Goal: Task Accomplishment & Management: Use online tool/utility

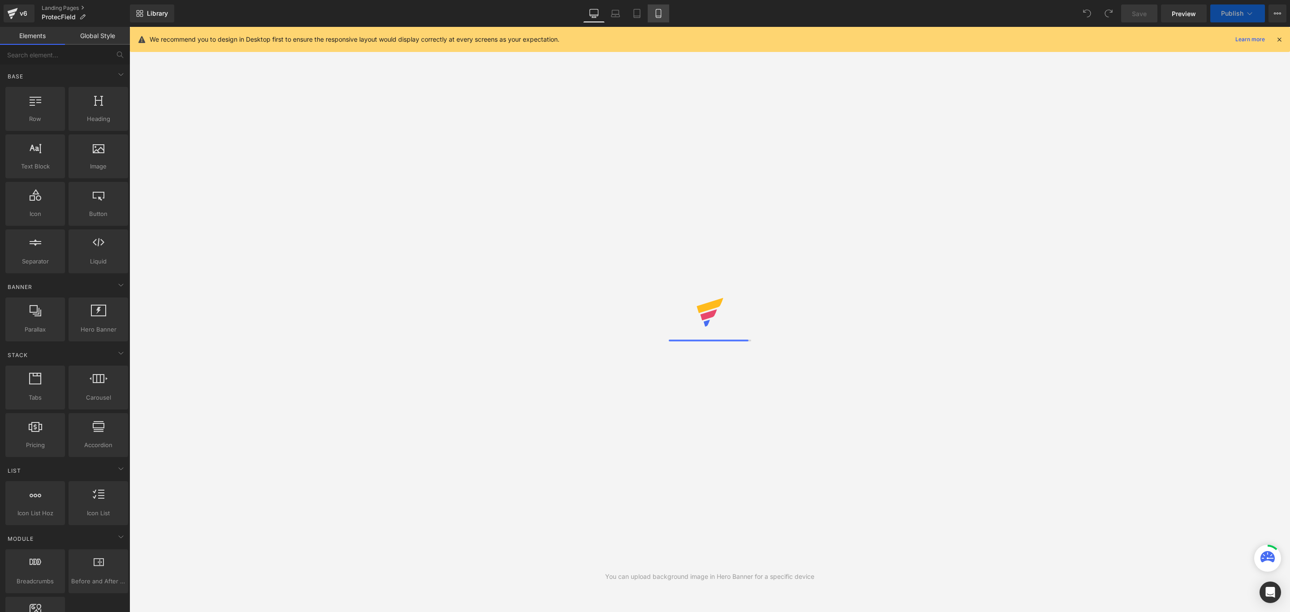
click at [656, 13] on icon at bounding box center [658, 13] width 9 height 9
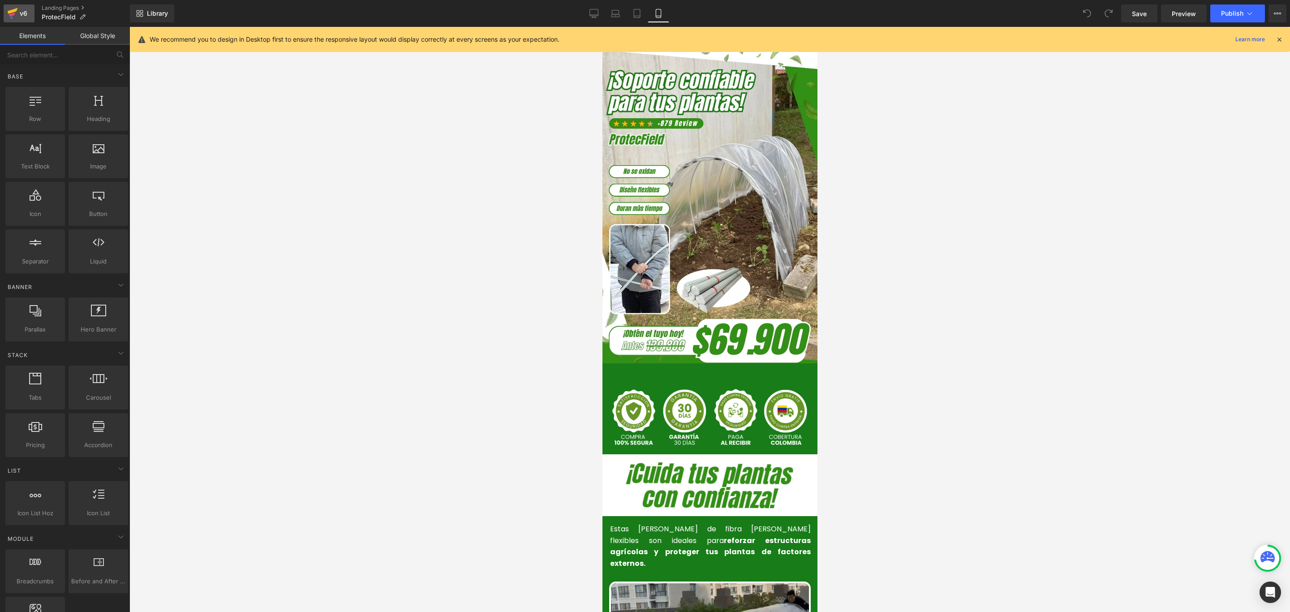
click at [26, 11] on div "v6" at bounding box center [23, 14] width 11 height 12
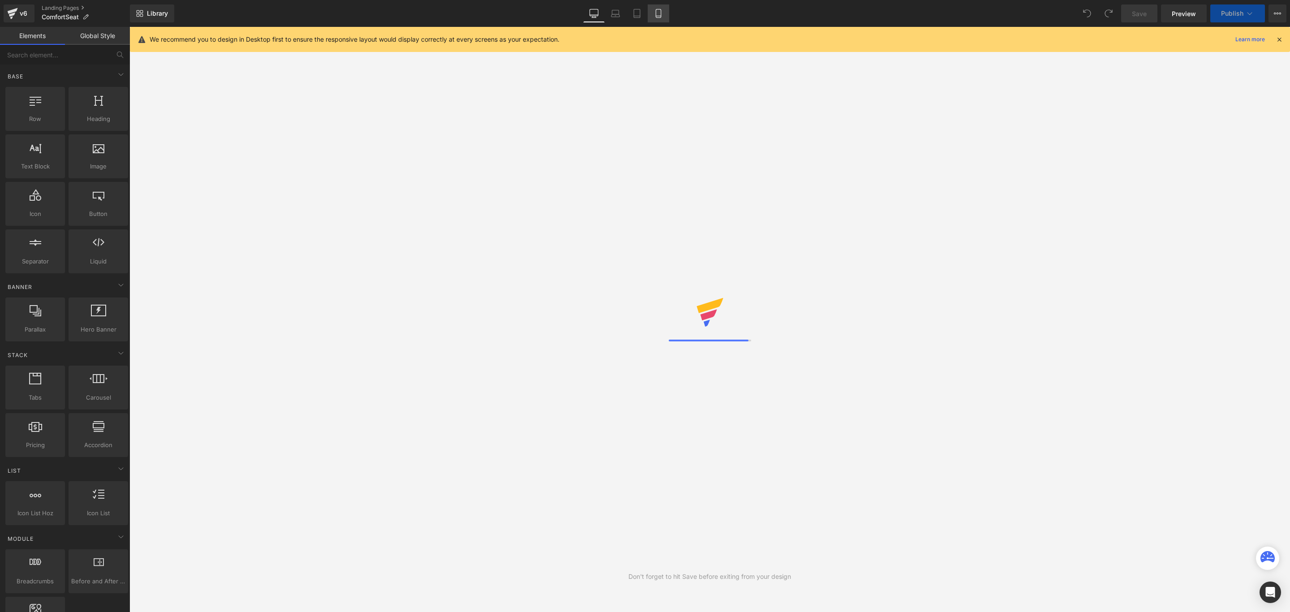
click at [657, 10] on icon at bounding box center [658, 13] width 9 height 9
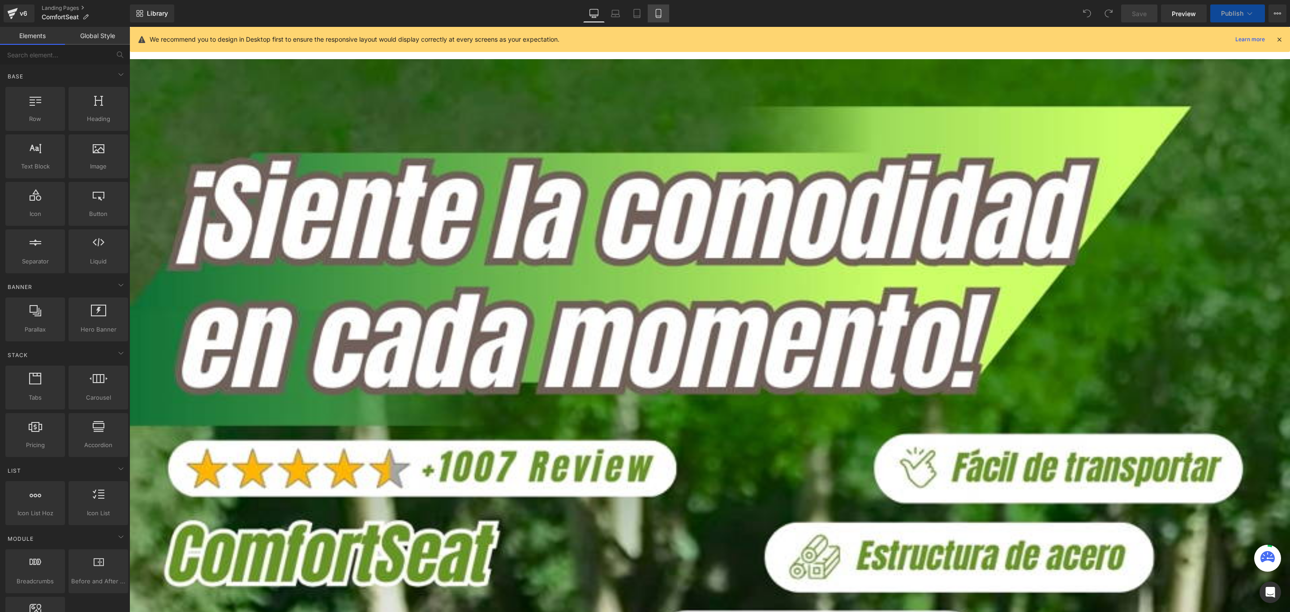
click at [657, 12] on icon at bounding box center [658, 13] width 9 height 9
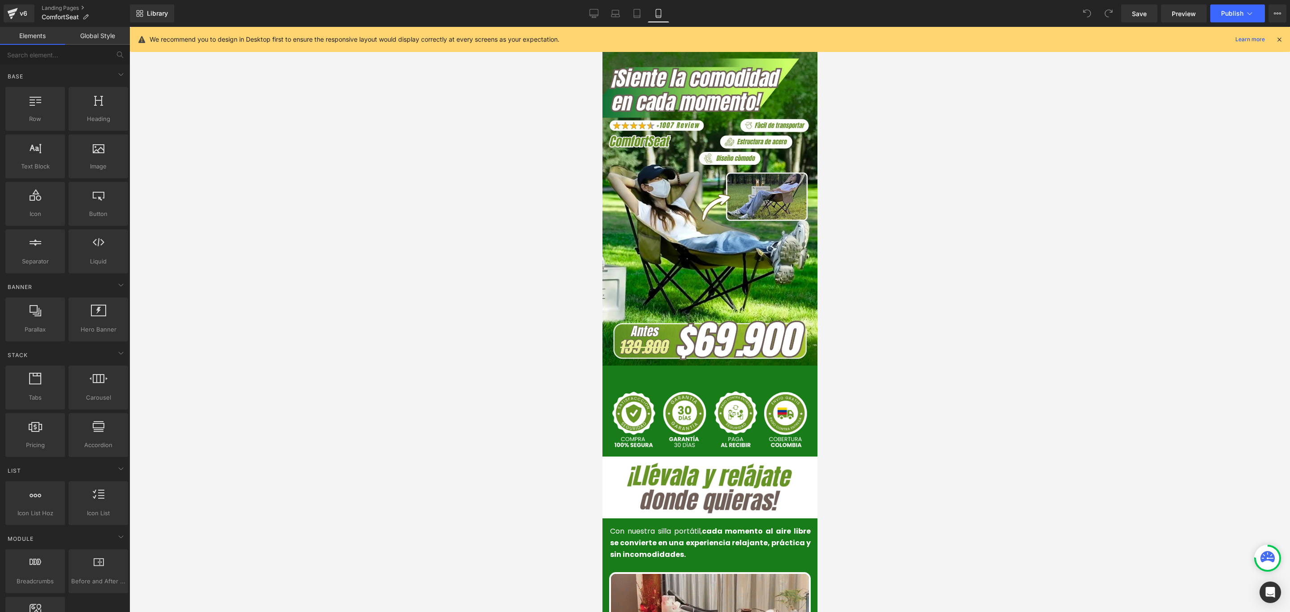
click at [1278, 38] on icon at bounding box center [1279, 39] width 8 height 8
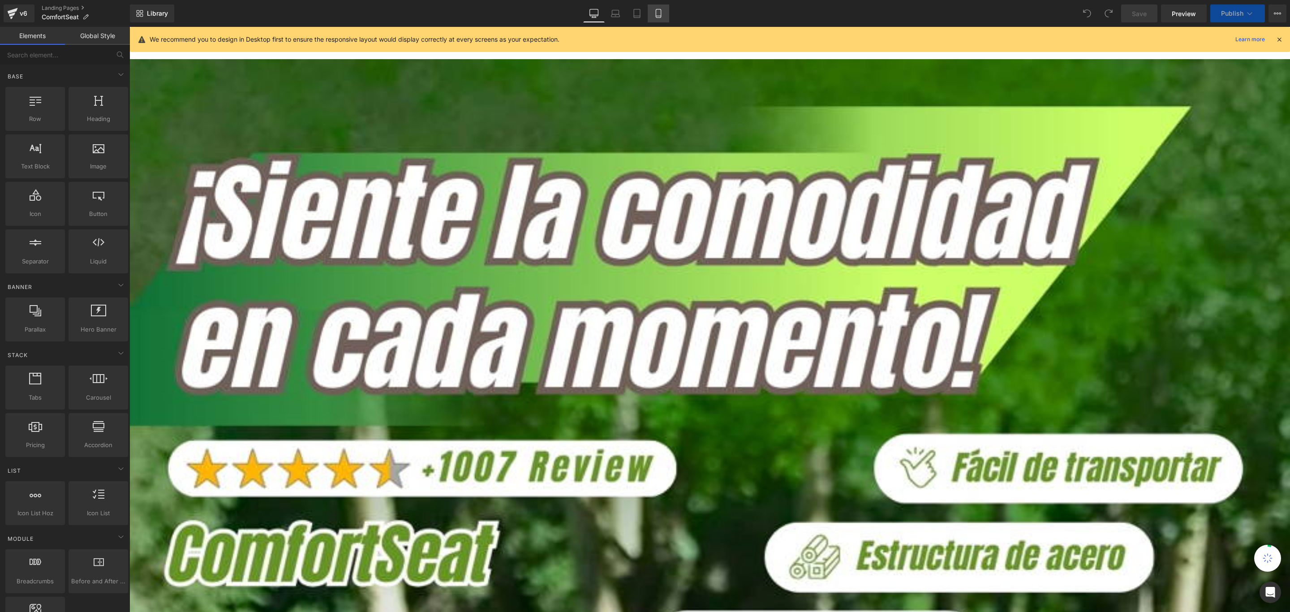
click at [656, 15] on icon at bounding box center [658, 13] width 9 height 9
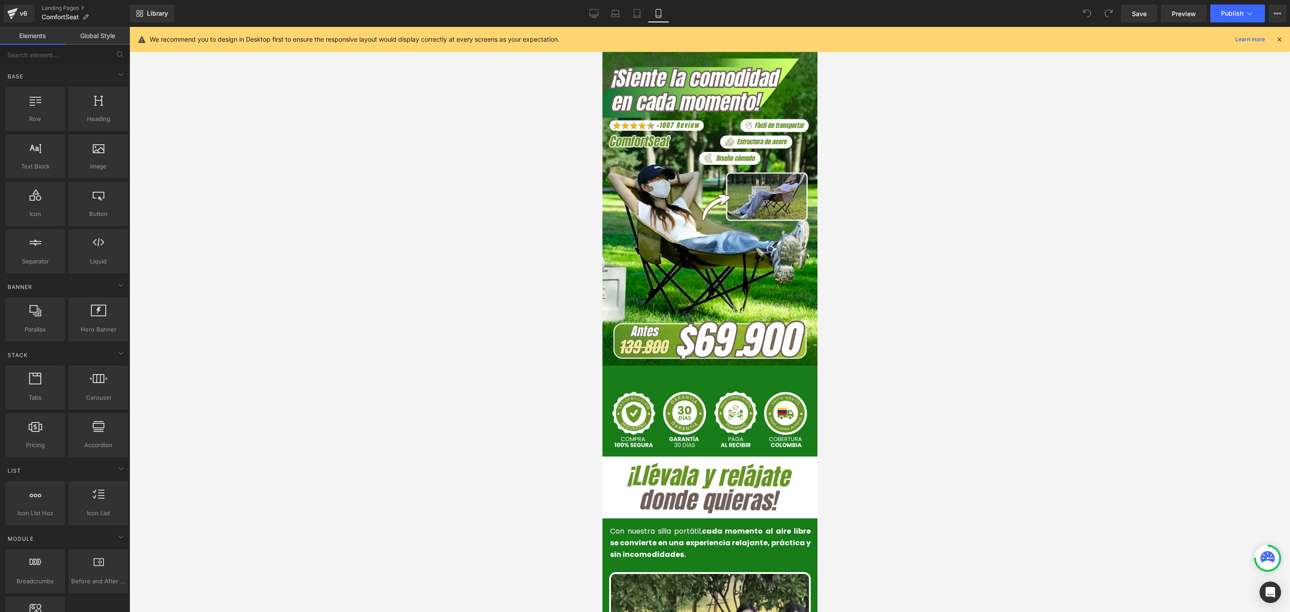
click at [1278, 38] on icon at bounding box center [1279, 39] width 8 height 8
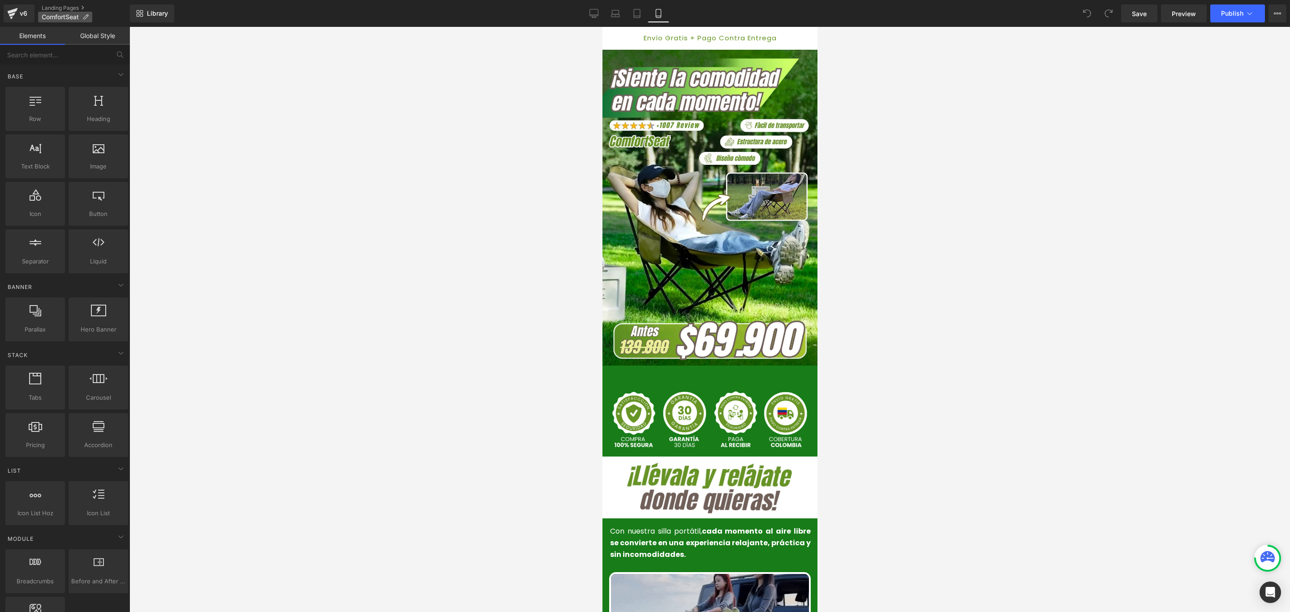
click at [87, 17] on icon at bounding box center [85, 17] width 6 height 6
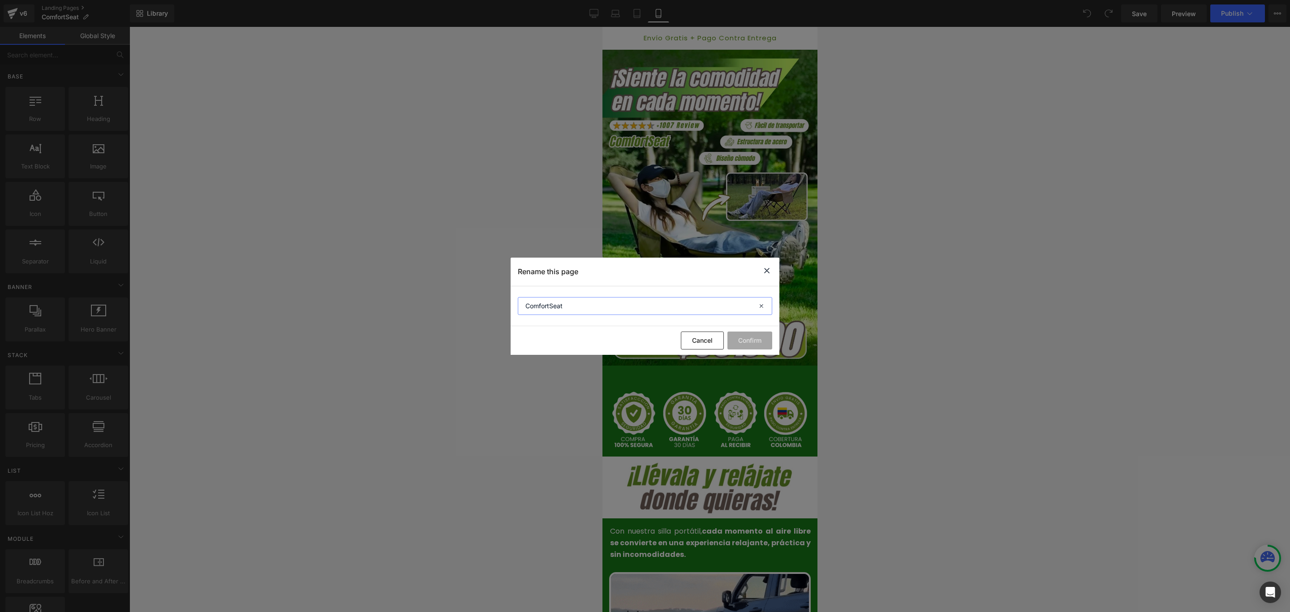
click at [607, 309] on input "ComfortSeat" at bounding box center [645, 306] width 254 height 18
paste input "®"
click at [524, 305] on input "ComfortSeat®" at bounding box center [645, 306] width 254 height 18
type input "Silla ComfortSeat®"
click at [762, 338] on button "Confirm" at bounding box center [749, 340] width 45 height 18
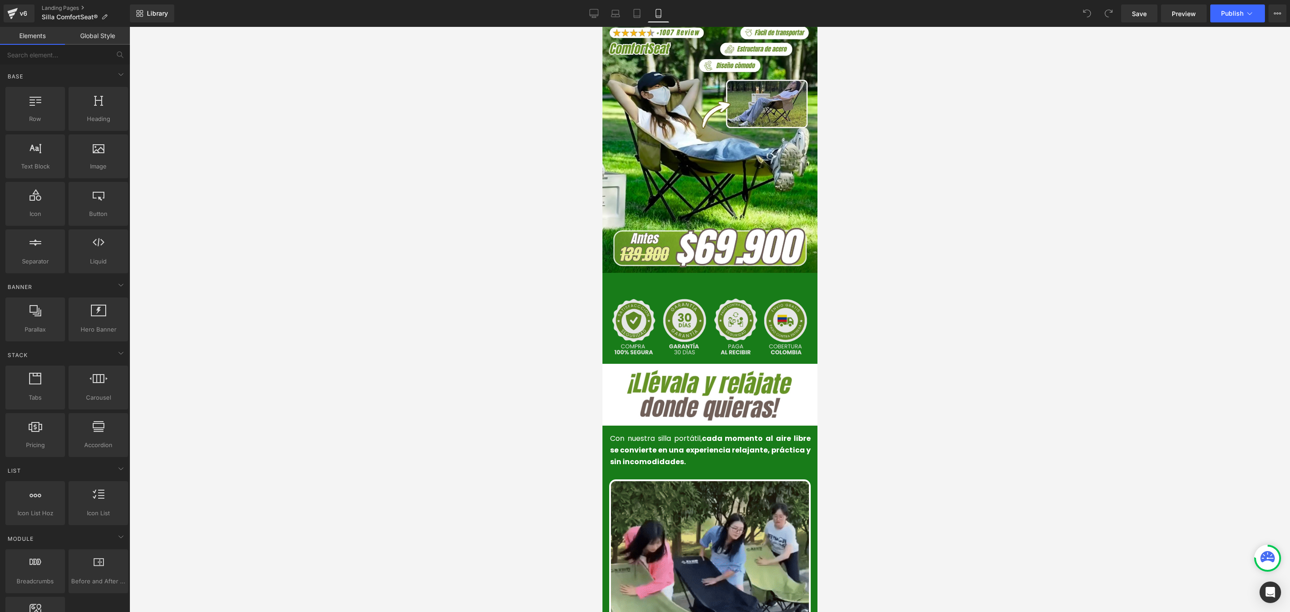
scroll to position [139, 0]
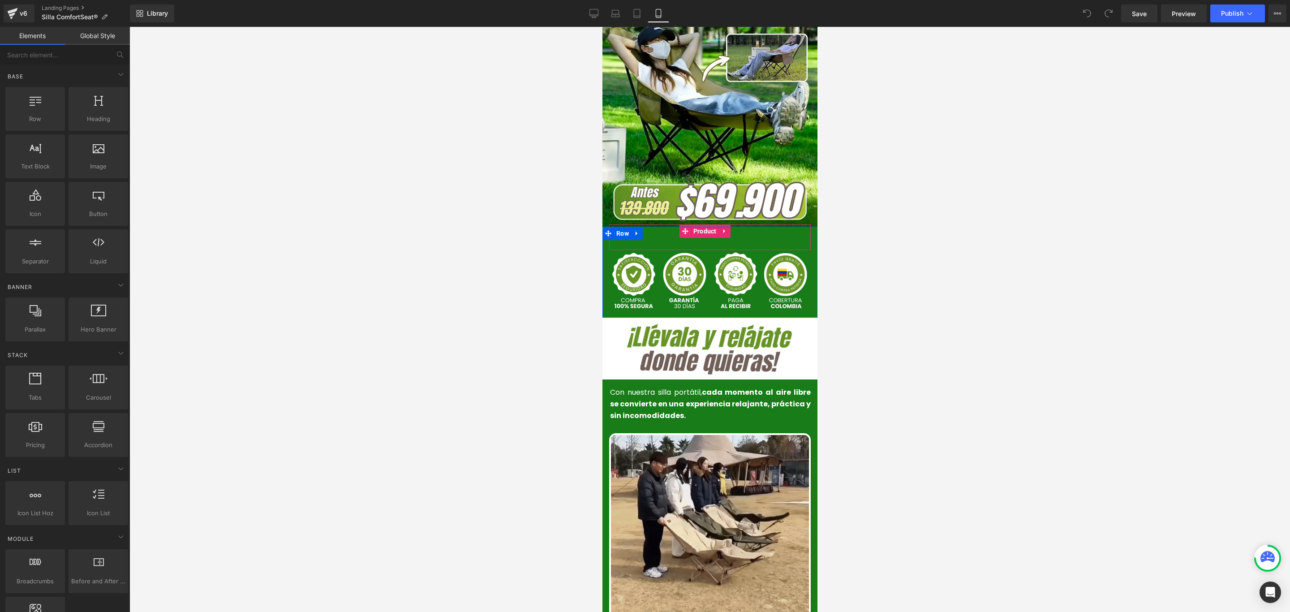
click at [692, 224] on span "Product" at bounding box center [704, 230] width 28 height 13
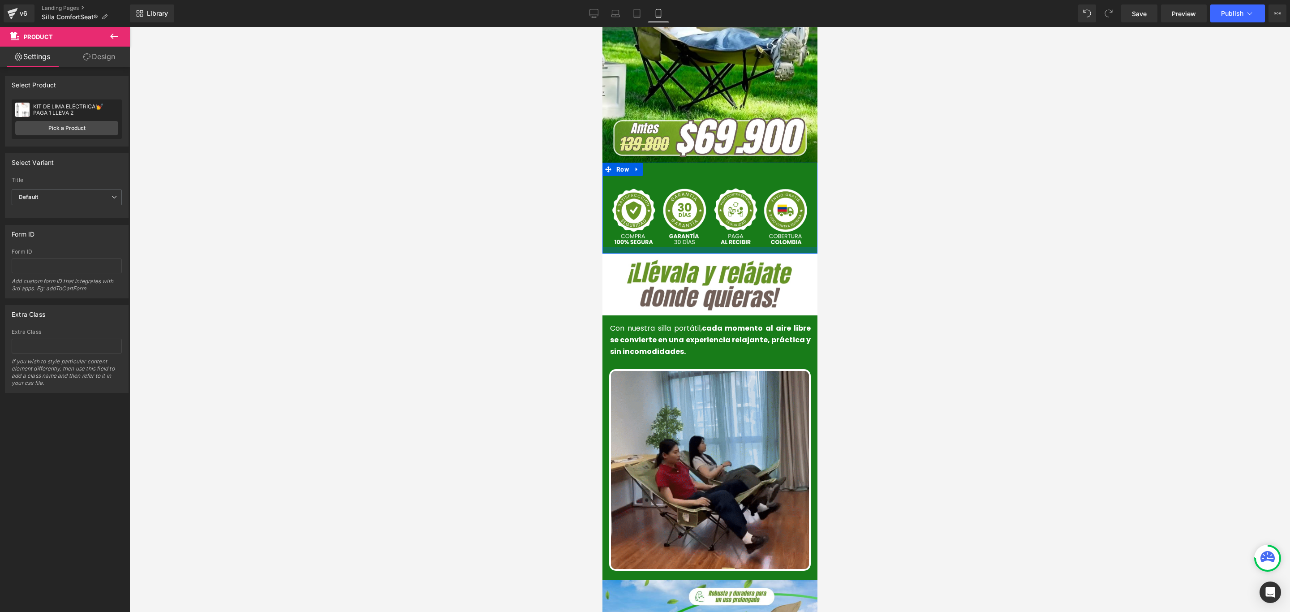
scroll to position [206, 0]
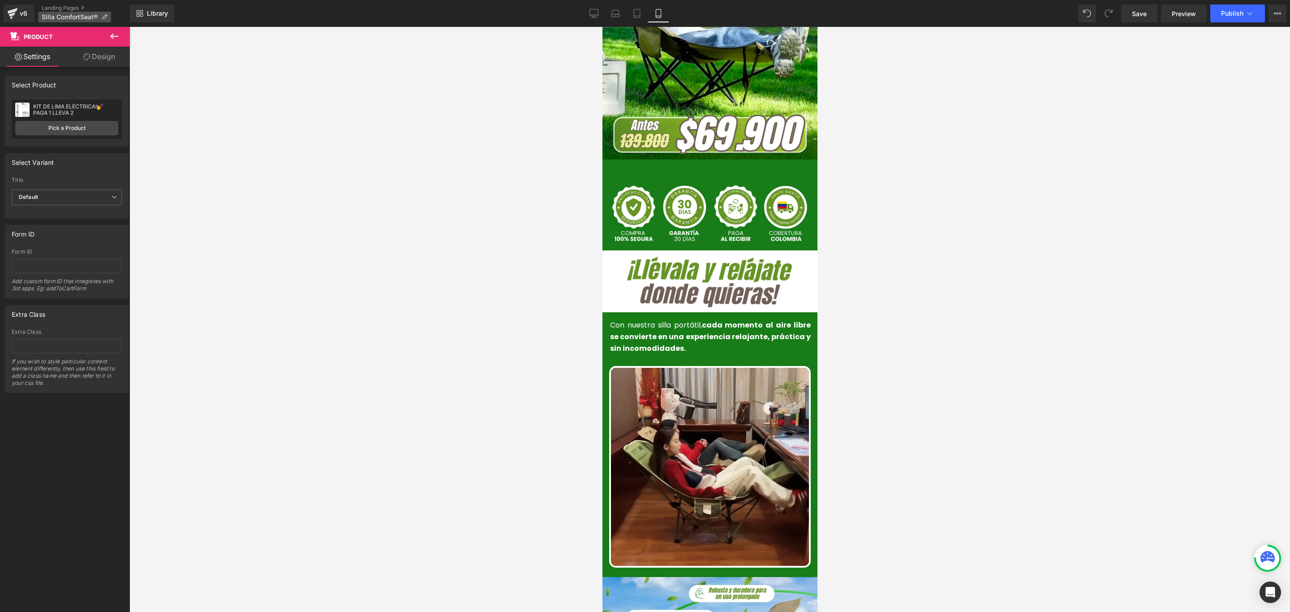
click at [105, 14] on icon at bounding box center [104, 17] width 6 height 6
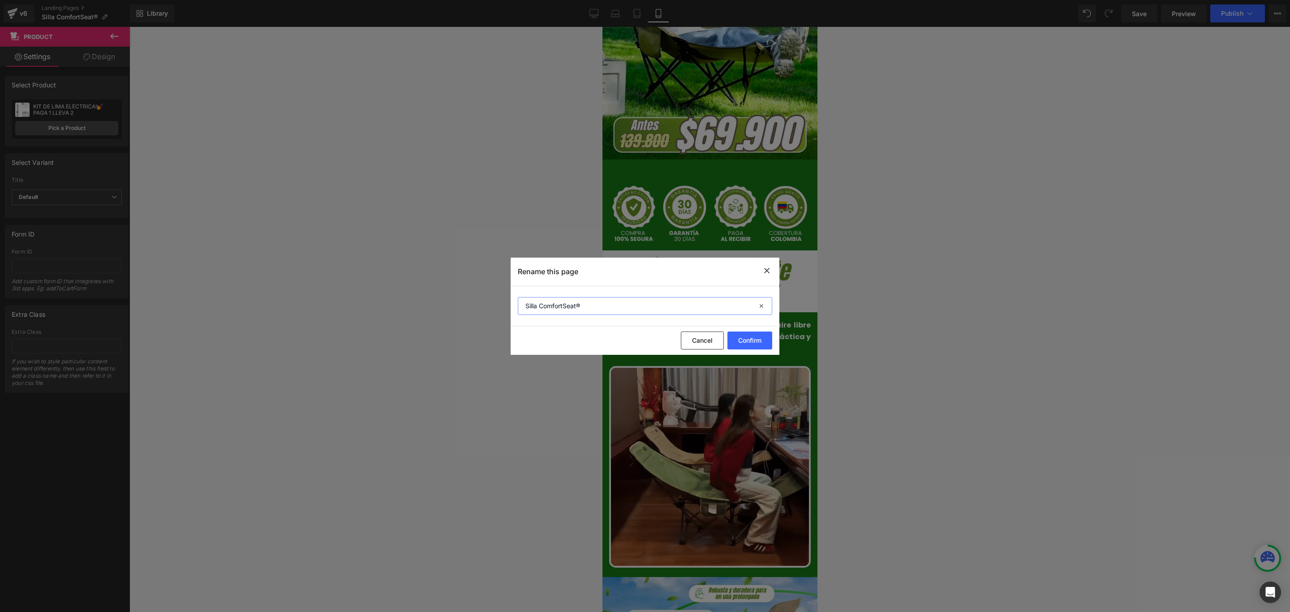
drag, startPoint x: 540, startPoint y: 301, endPoint x: 594, endPoint y: 303, distance: 53.8
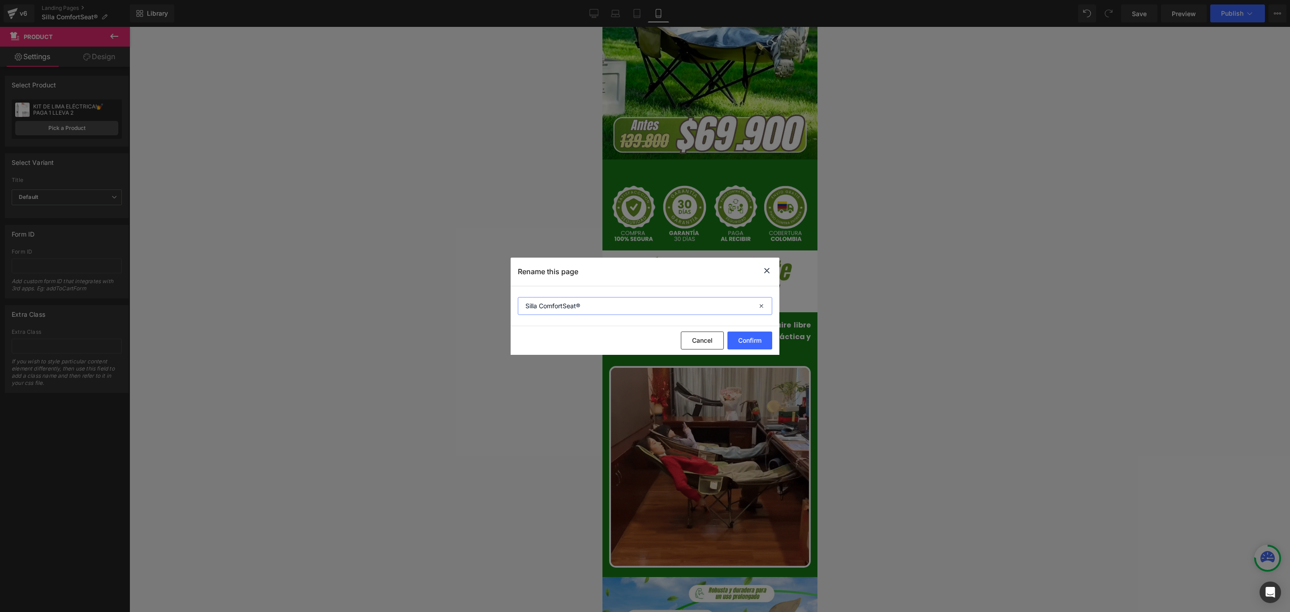
click at [594, 303] on input "Silla ComfortSeat®" at bounding box center [645, 306] width 254 height 18
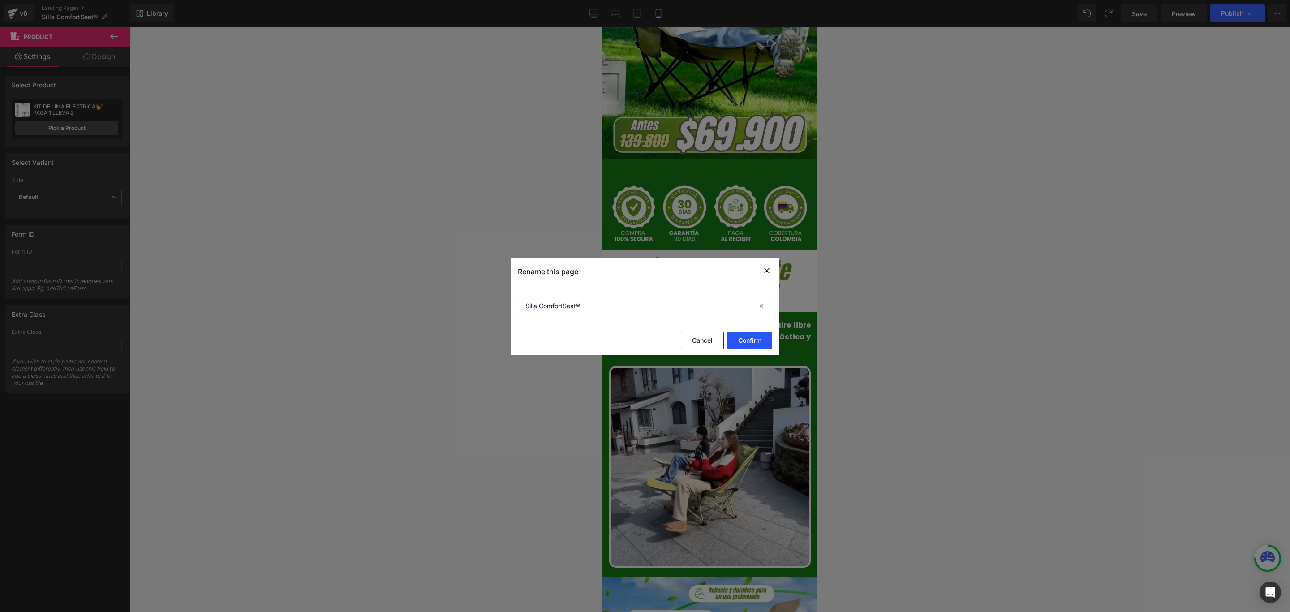
click at [756, 339] on button "Confirm" at bounding box center [749, 340] width 45 height 18
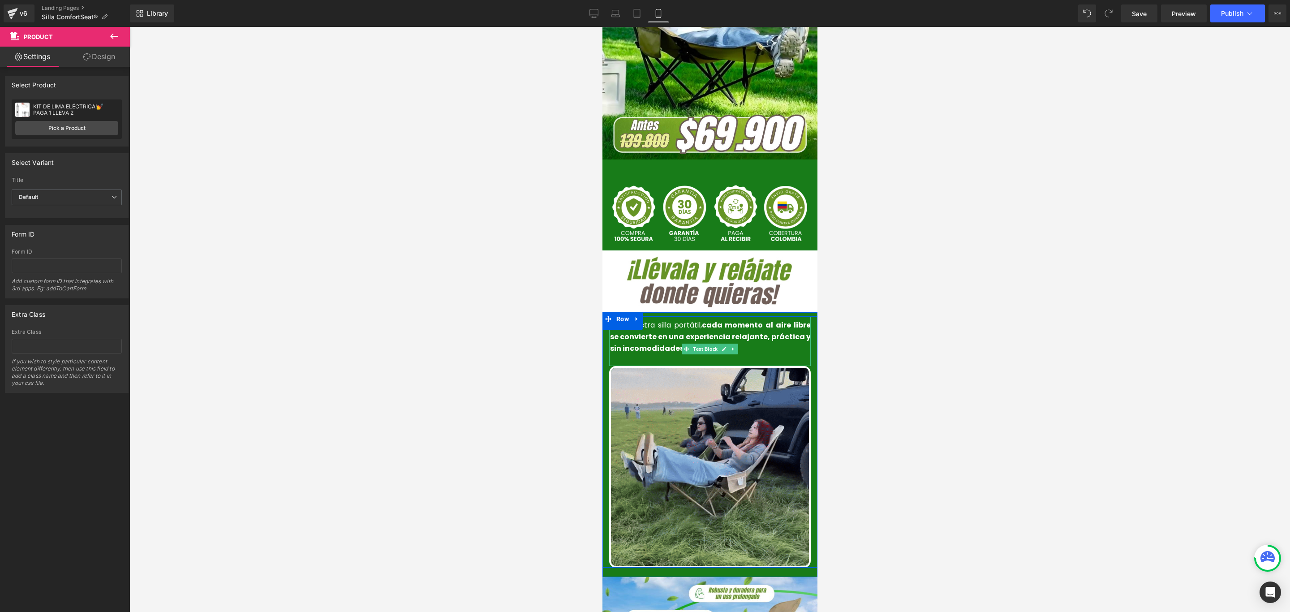
click at [655, 320] on strong "cada momento al aire libre se convierte en una experiencia relajante, práctica …" at bounding box center [709, 336] width 201 height 33
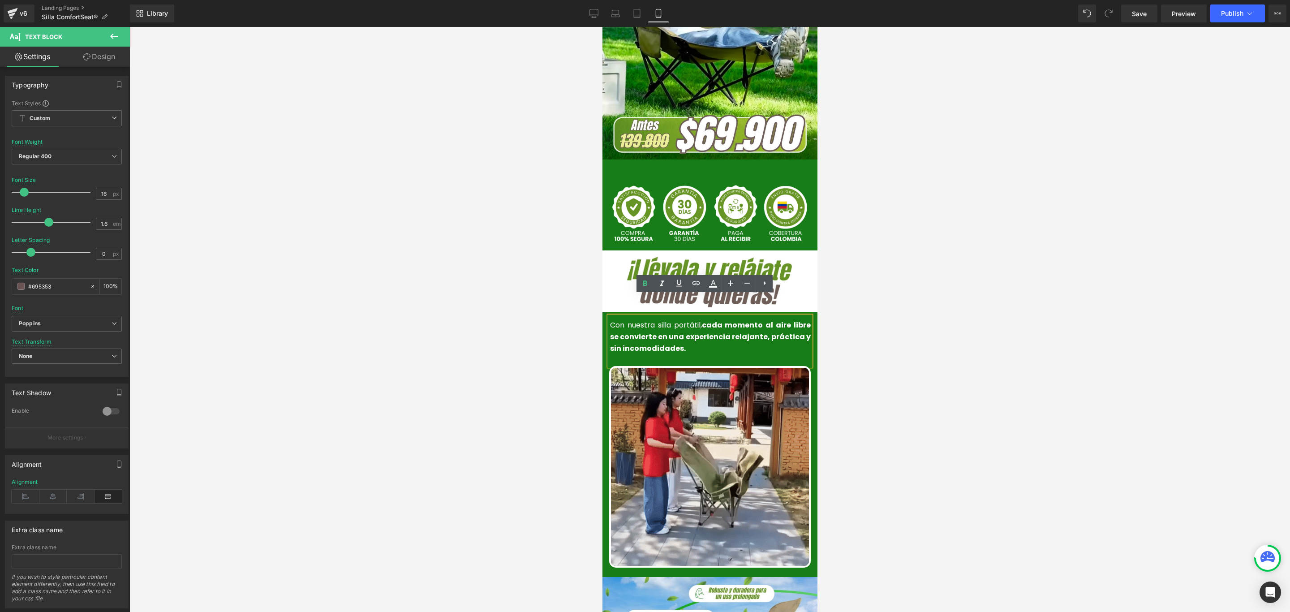
click at [691, 320] on font "Con nuestra silla portátil, cada momento al aire libre se convierte en una expe…" at bounding box center [709, 336] width 201 height 33
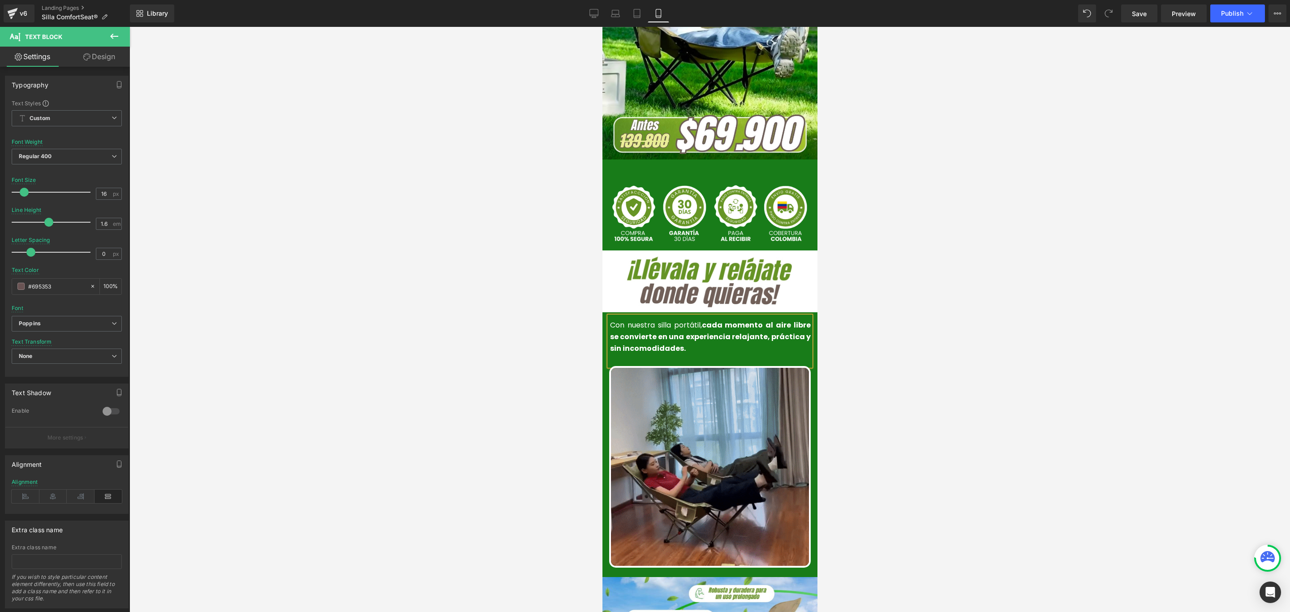
paste div
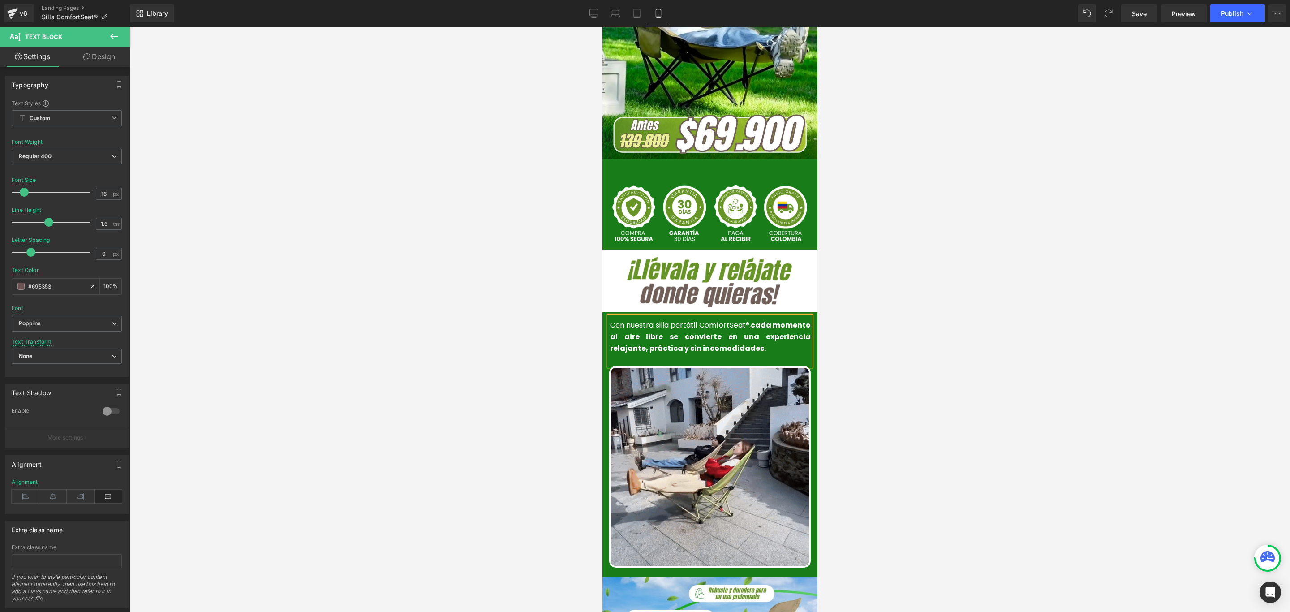
click at [655, 320] on font "Con nuestra silla portátil ComfortSeat®, cada momento al aire libre se conviert…" at bounding box center [709, 336] width 201 height 33
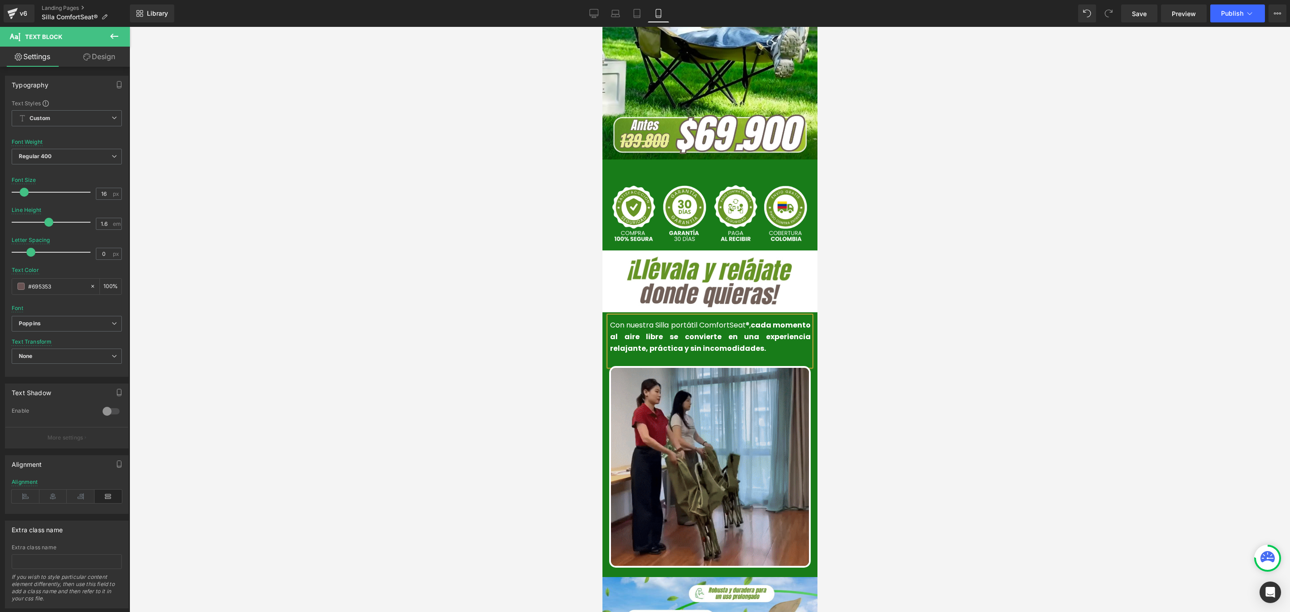
click at [722, 329] on p "Con nuestra Silla portátil ComfortSeat®, cada momento al aire libre se conviert…" at bounding box center [709, 336] width 201 height 34
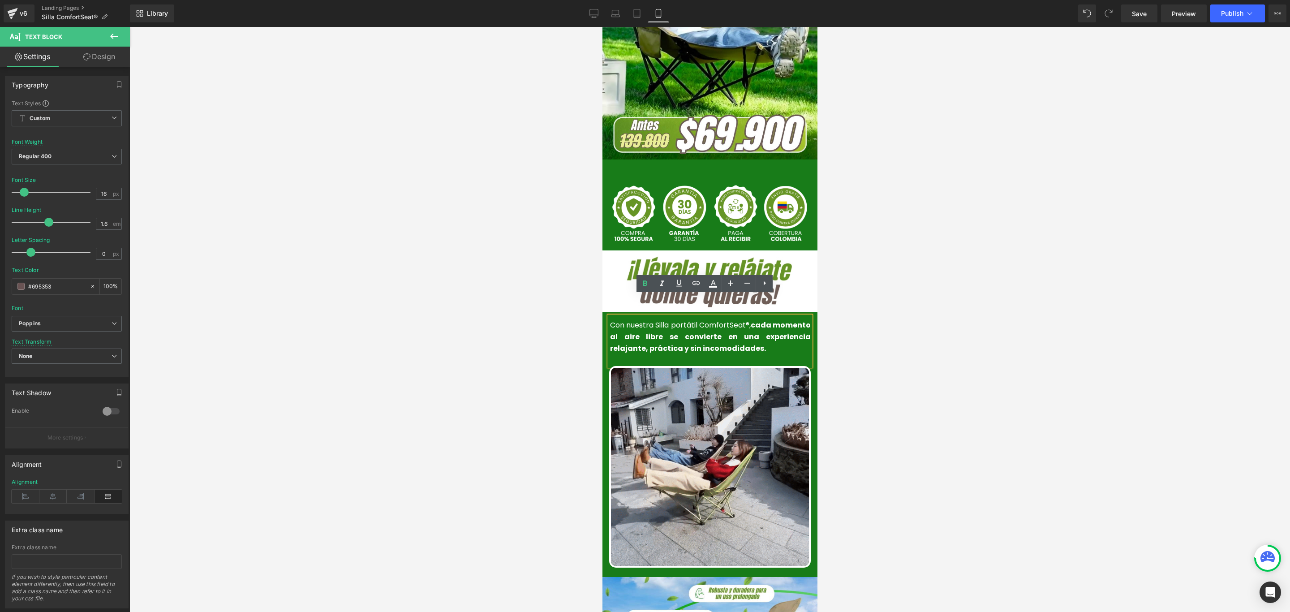
click at [721, 329] on p "Con nuestra Silla portátil ComfortSeat®, cada momento al aire libre se conviert…" at bounding box center [709, 336] width 201 height 34
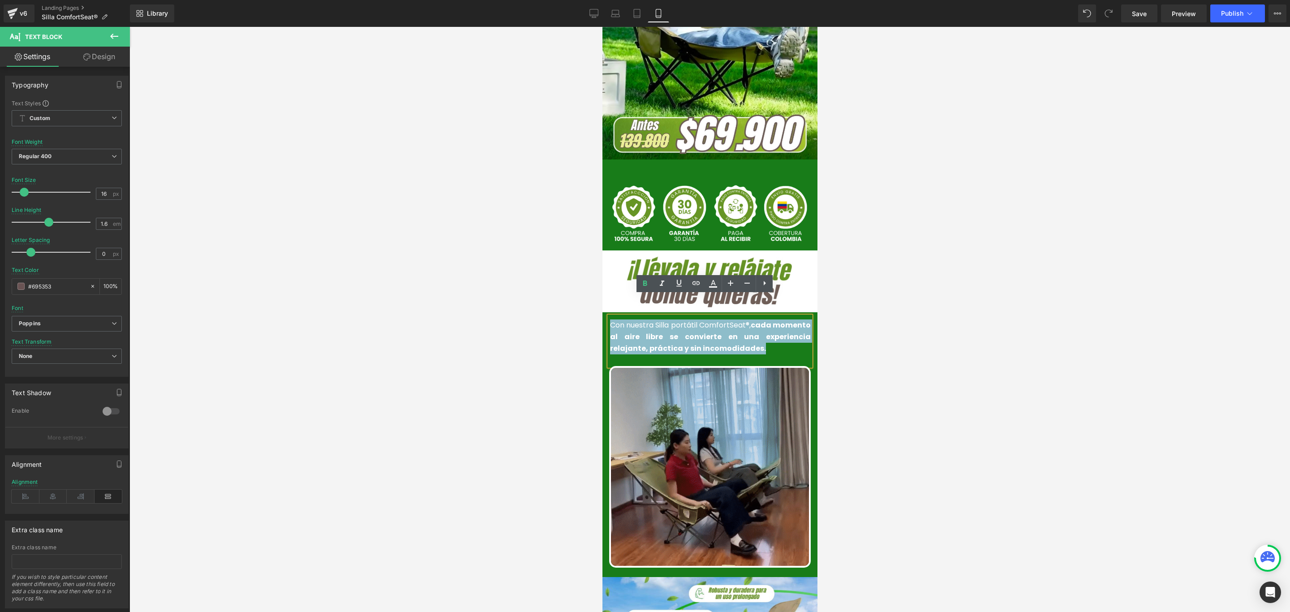
drag, startPoint x: 723, startPoint y: 331, endPoint x: 601, endPoint y: 305, distance: 125.0
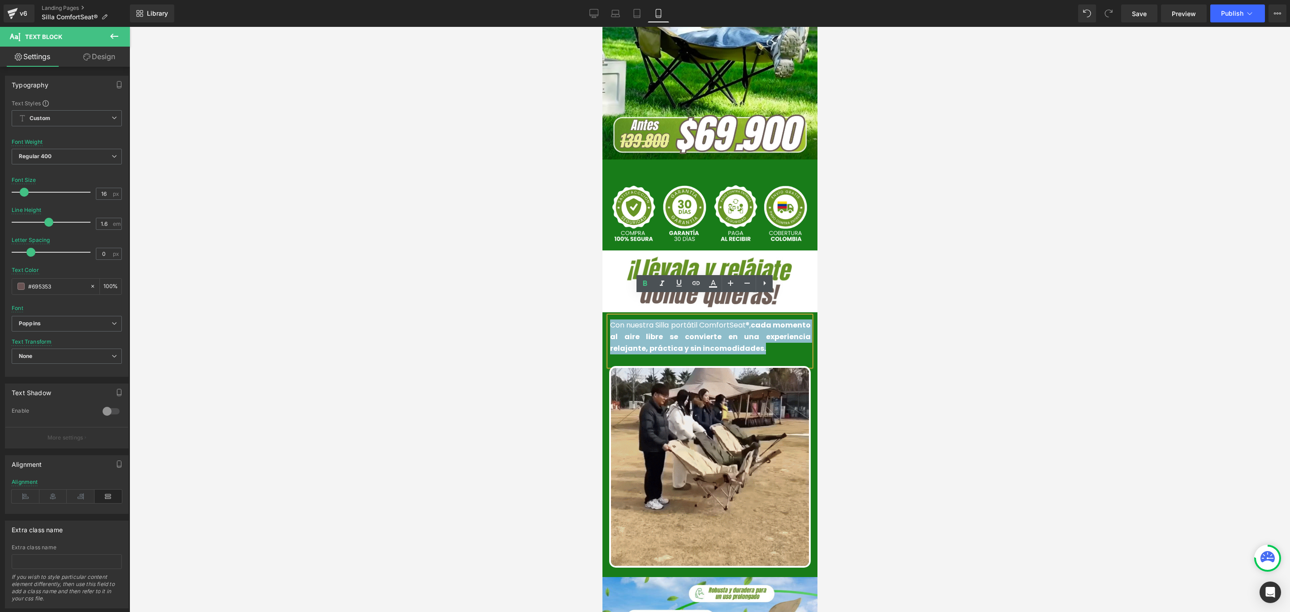
click at [602, 305] on html "Envío Gratis + Pago Contra Entrega Heading Row Row Image Add To Cart (P) Cart B…" at bounding box center [709, 113] width 215 height 585
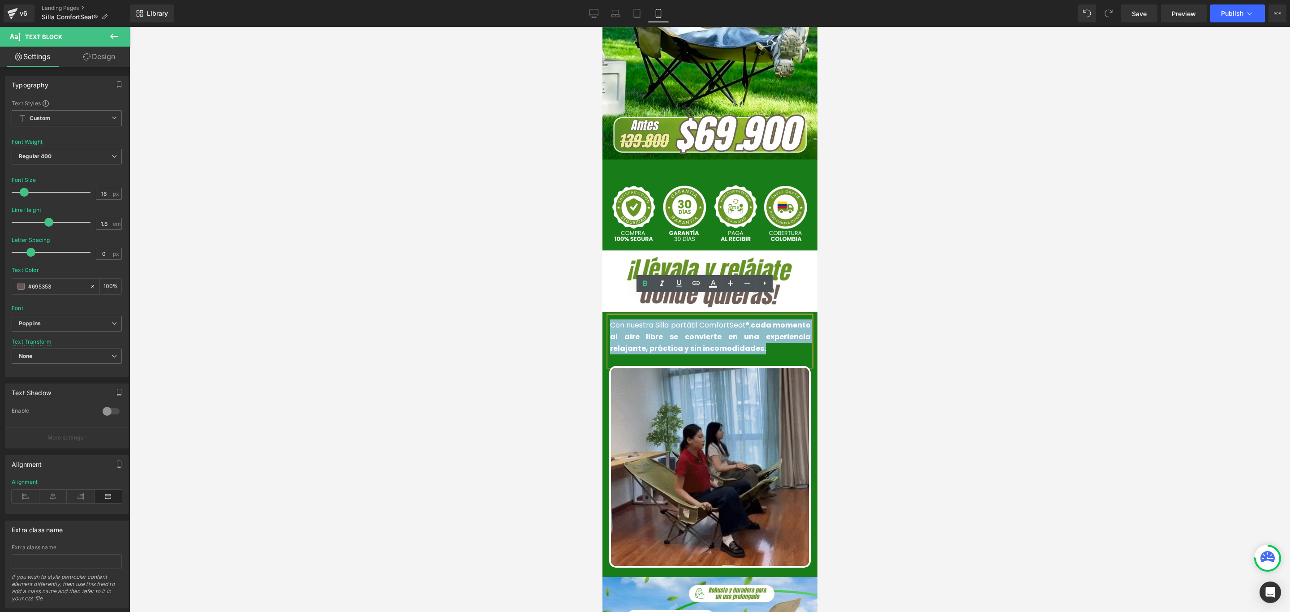
copy font "Con nuestra Silla portátil ComfortSeat®, cada momento al aire libre se conviert…"
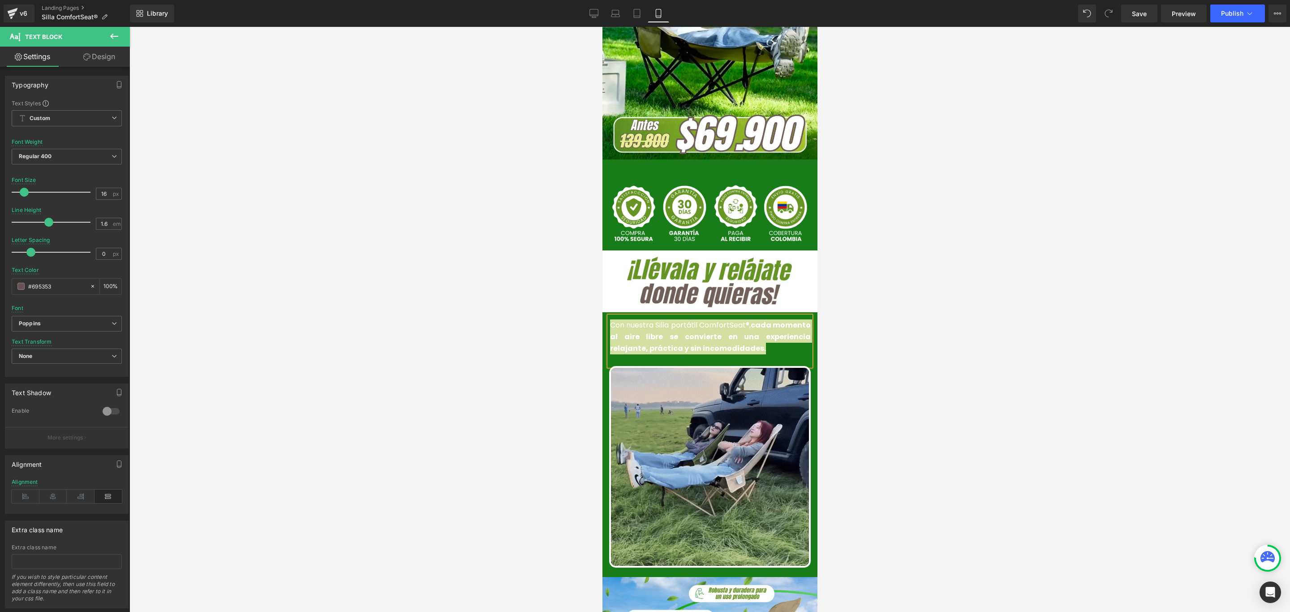
click at [1019, 254] on div at bounding box center [709, 319] width 1160 height 585
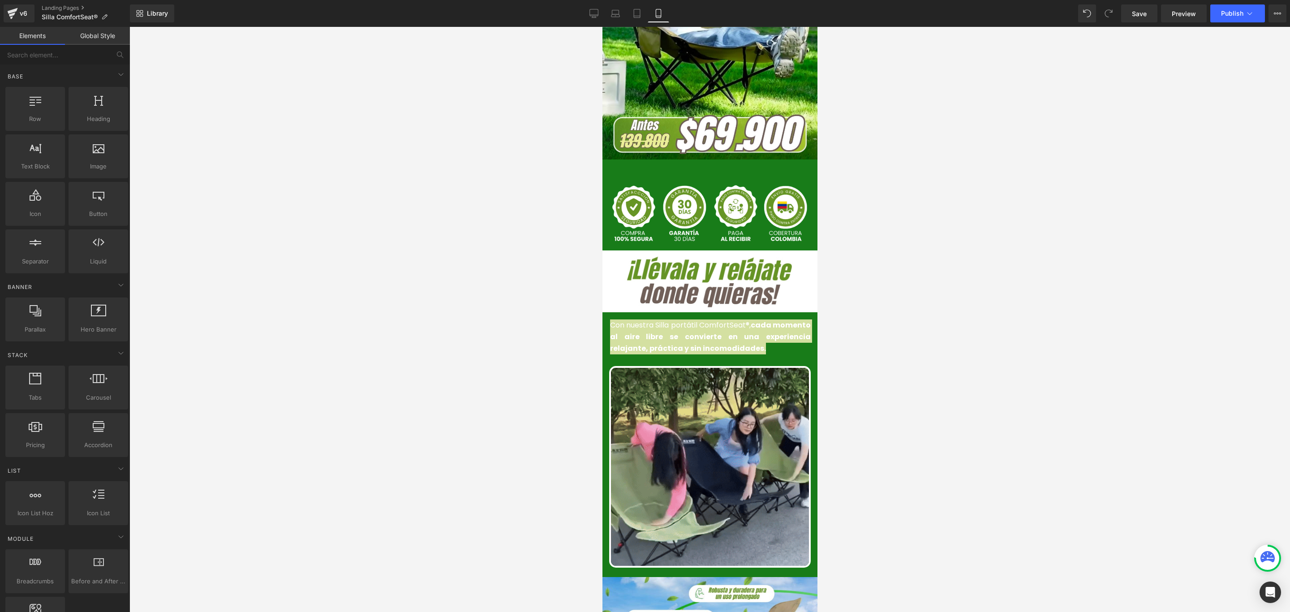
click at [848, 276] on div at bounding box center [709, 319] width 1160 height 585
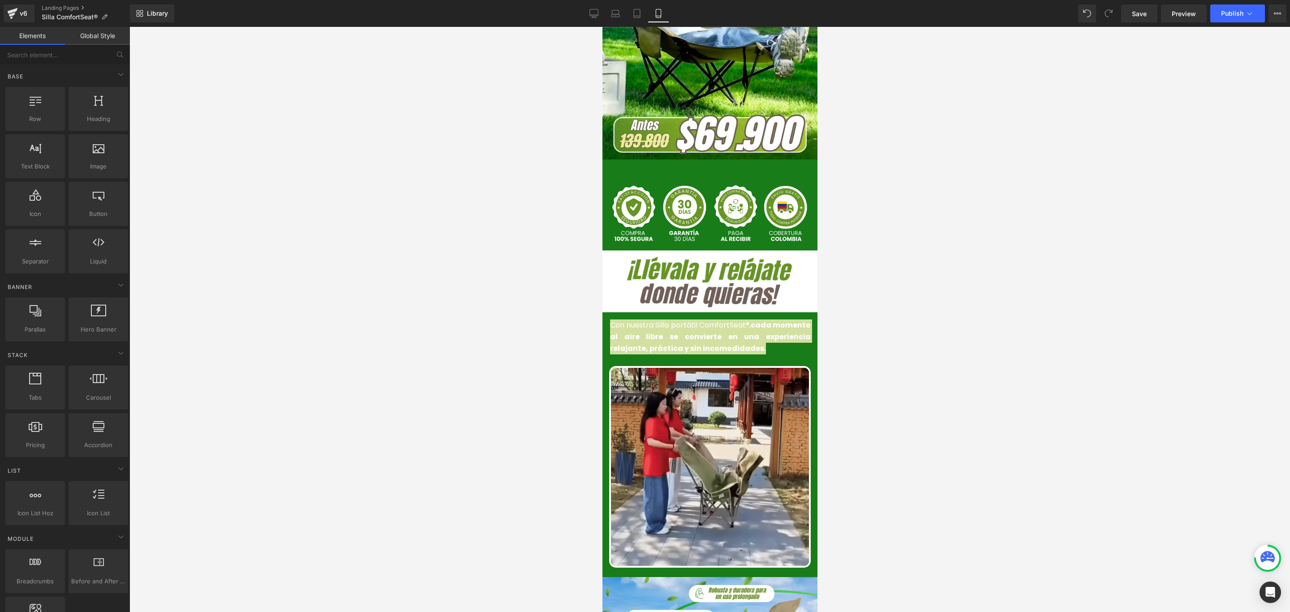
click at [502, 274] on div at bounding box center [709, 319] width 1160 height 585
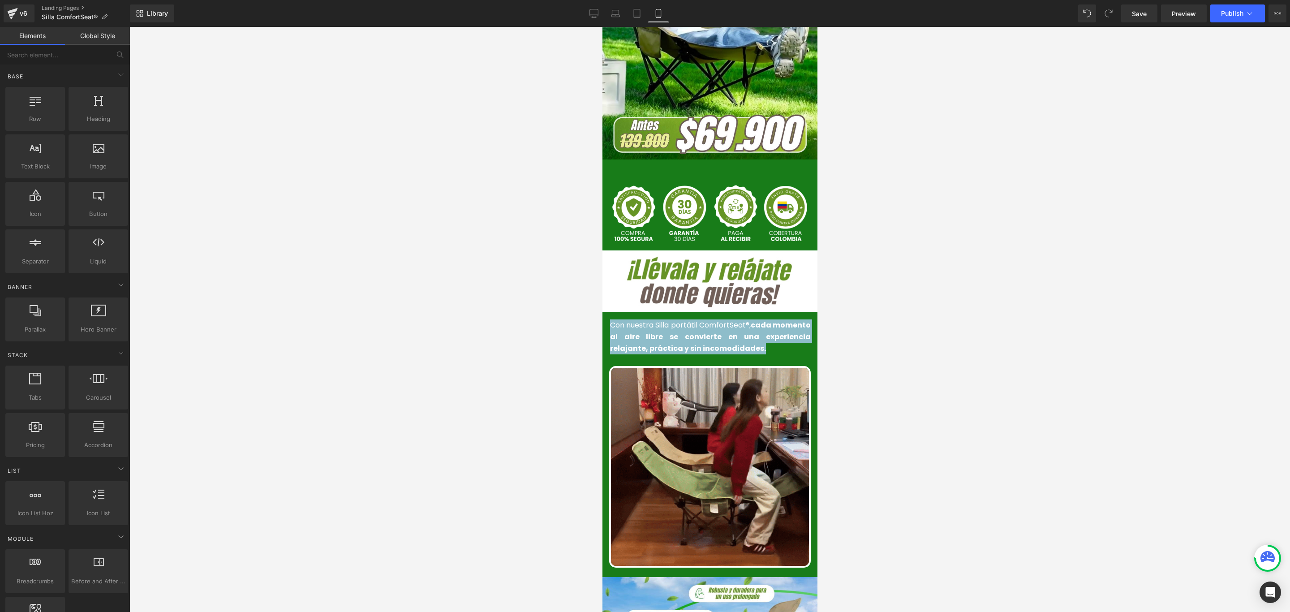
click at [754, 331] on p "Con nuestra Silla portátil ComfortSeat®, cada momento al aire libre se conviert…" at bounding box center [709, 336] width 201 height 34
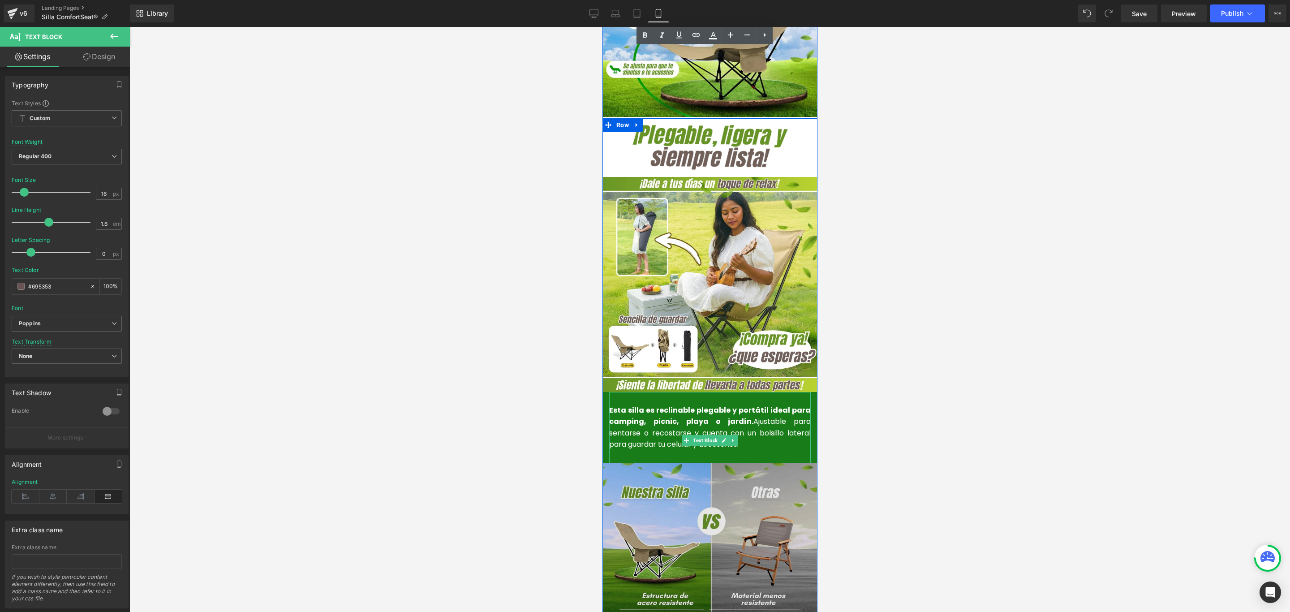
scroll to position [810, 0]
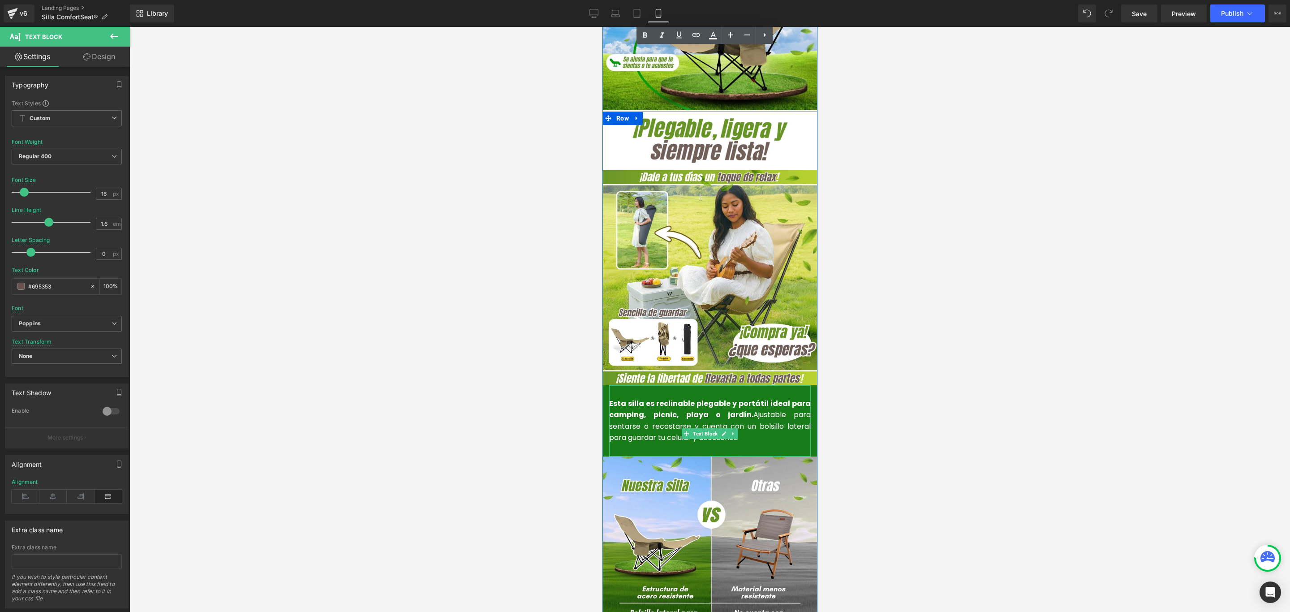
click at [760, 416] on p "Esta silla es reclinable plegable y portátil ideal para camping, picnic, playa …" at bounding box center [710, 421] width 202 height 46
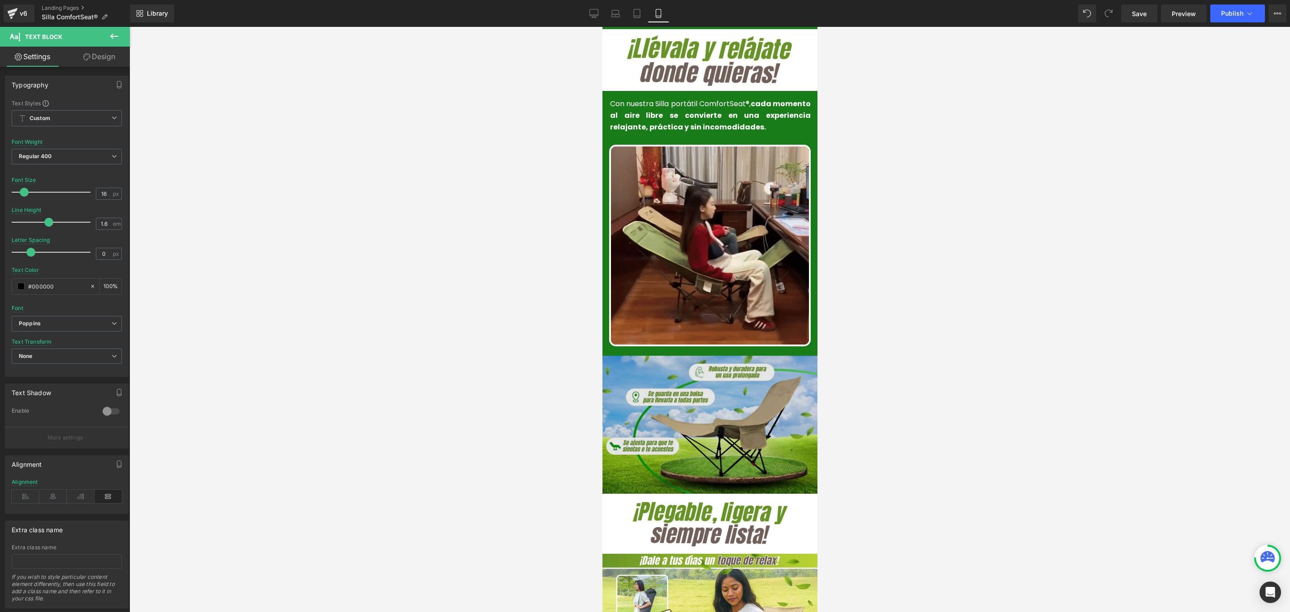
scroll to position [206, 0]
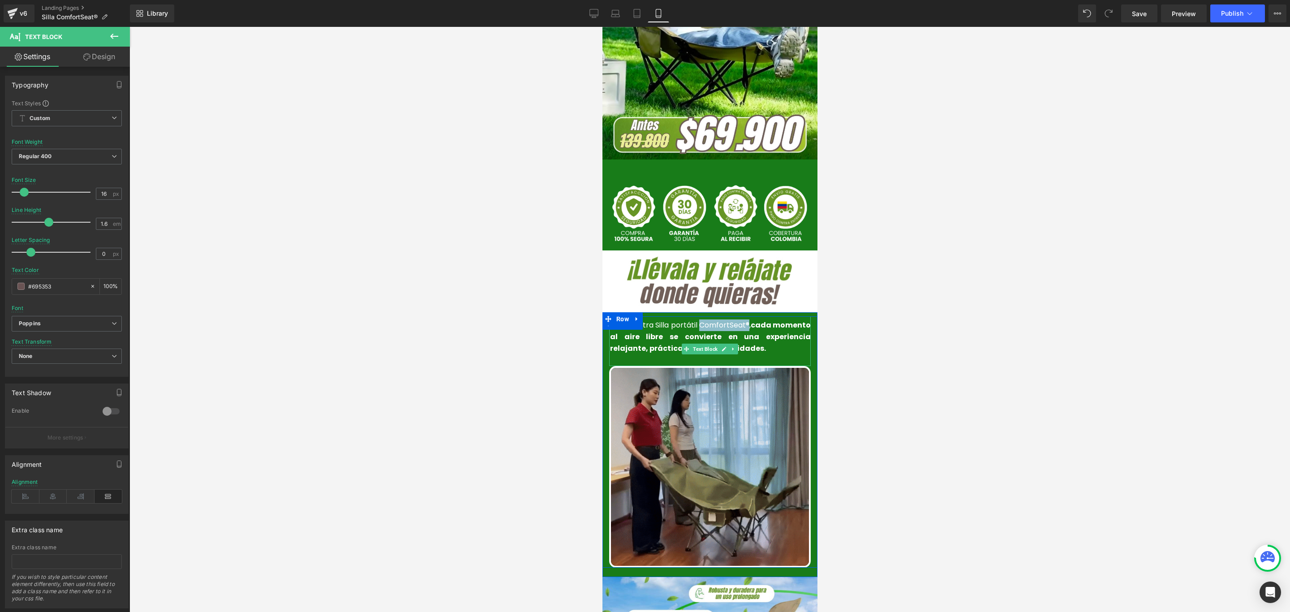
drag, startPoint x: 695, startPoint y: 304, endPoint x: 744, endPoint y: 305, distance: 48.4
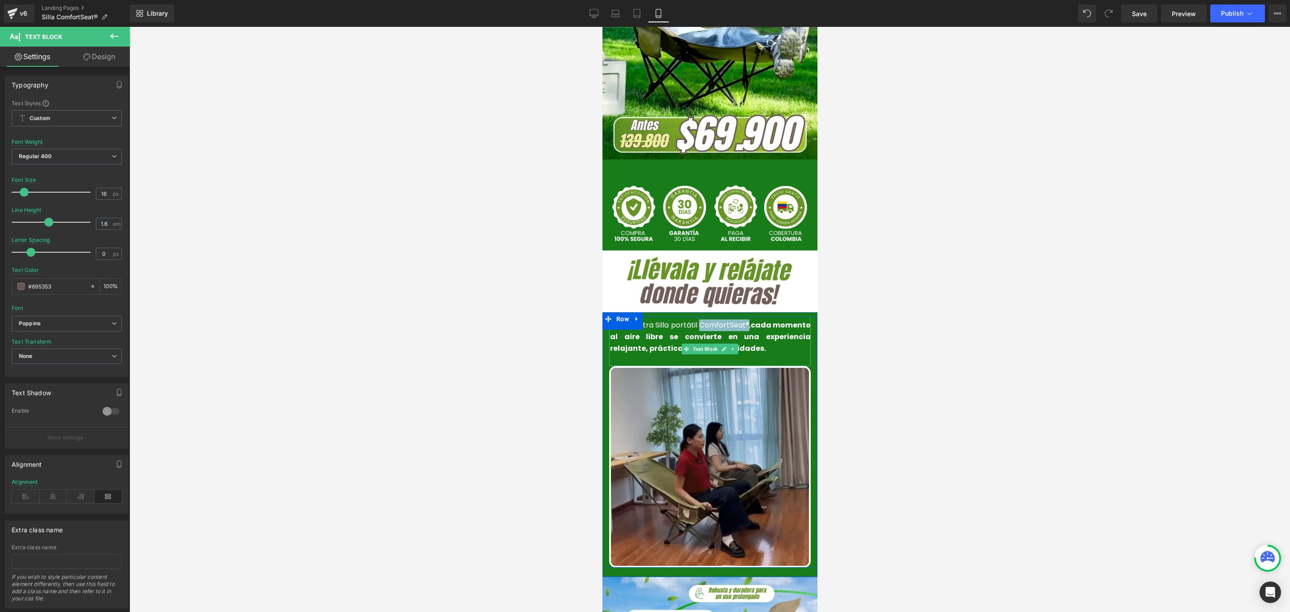
click at [744, 320] on font "Con nuestra Silla portátil ComfortSeat®, cada momento al aire libre se conviert…" at bounding box center [709, 336] width 201 height 33
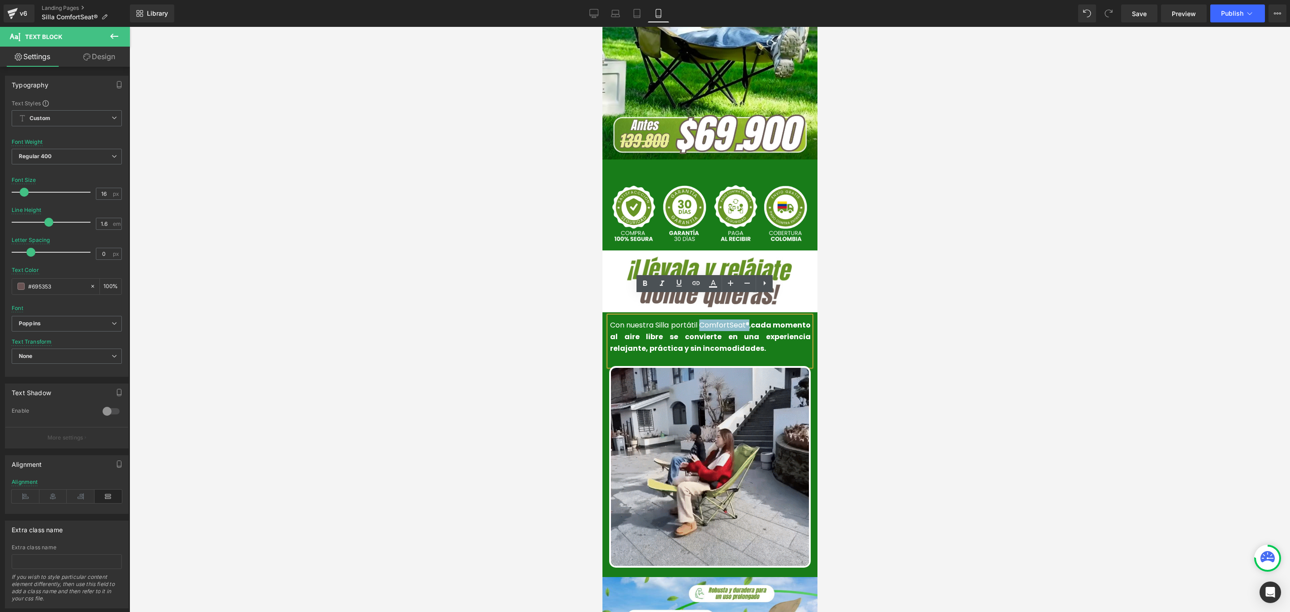
copy font "ComfortSeat®"
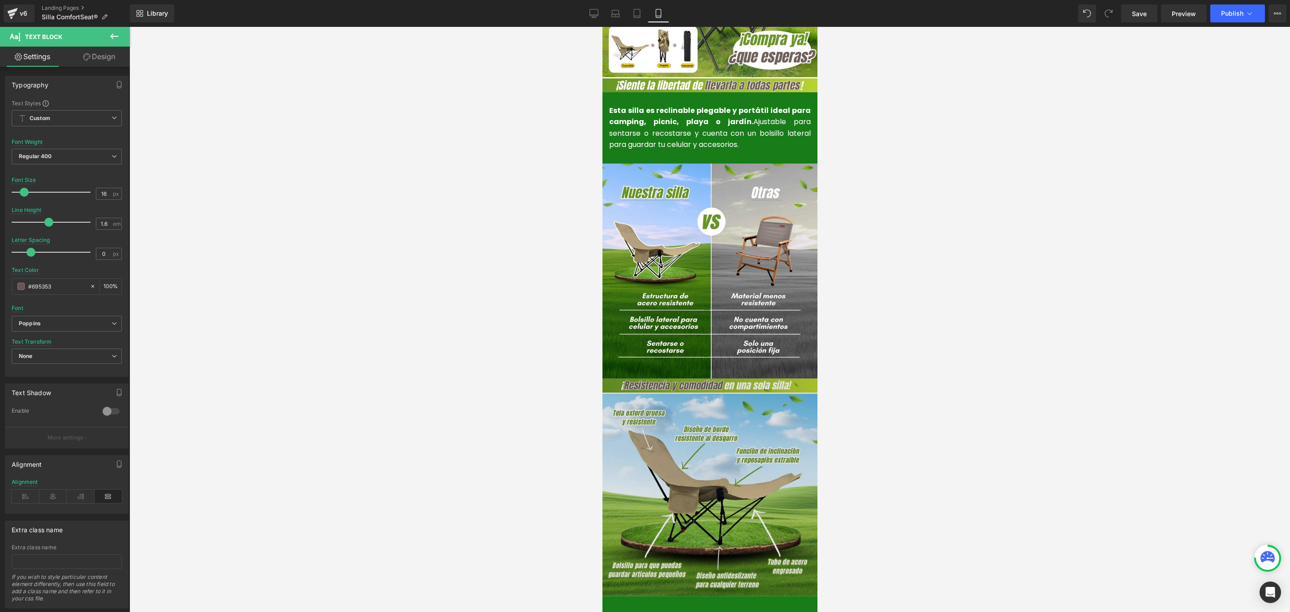
scroll to position [1012, 0]
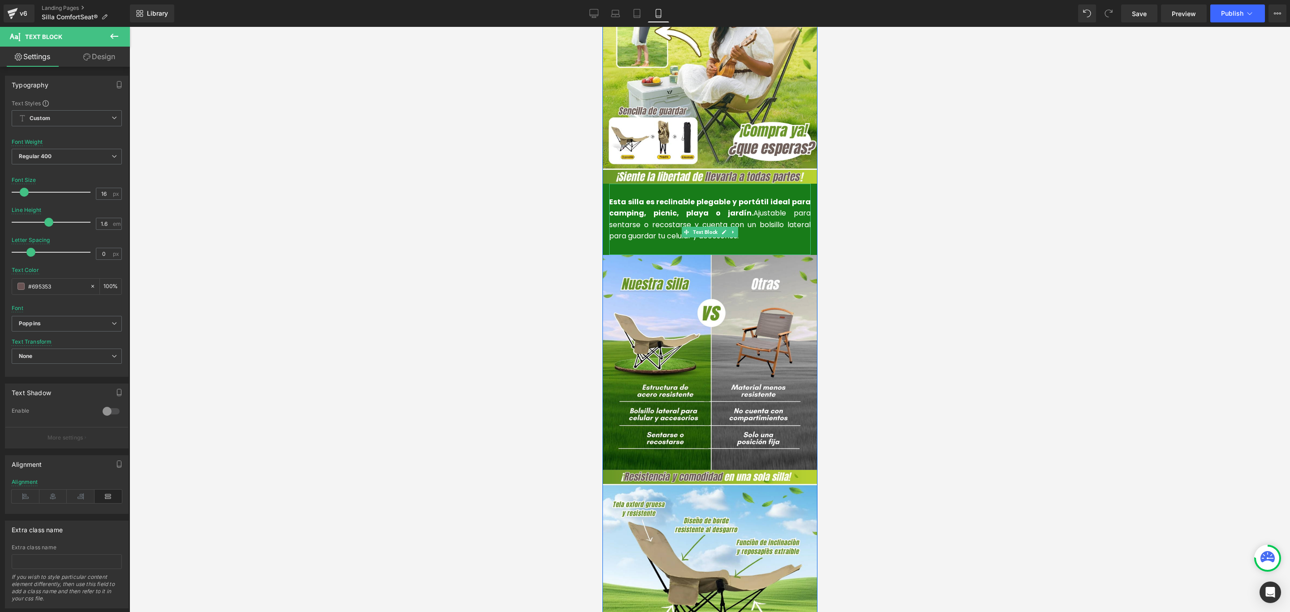
click at [639, 197] on strong "Esta silla es reclinable plegable y portátil ideal para camping, picnic, playa …" at bounding box center [710, 208] width 202 height 22
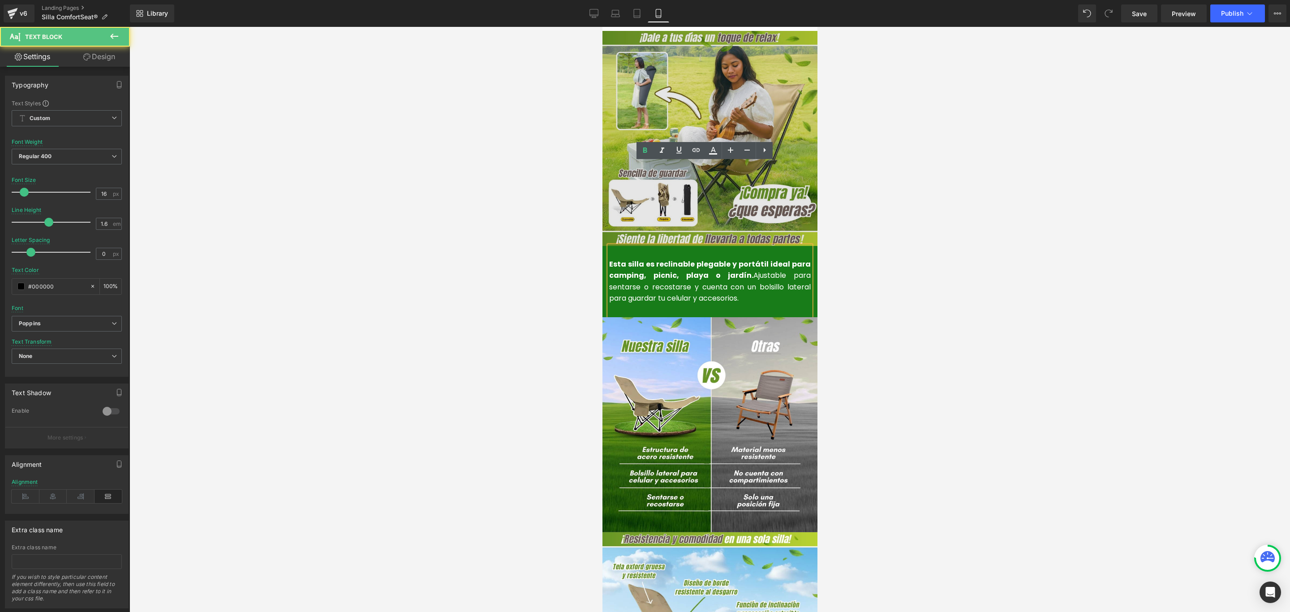
scroll to position [945, 0]
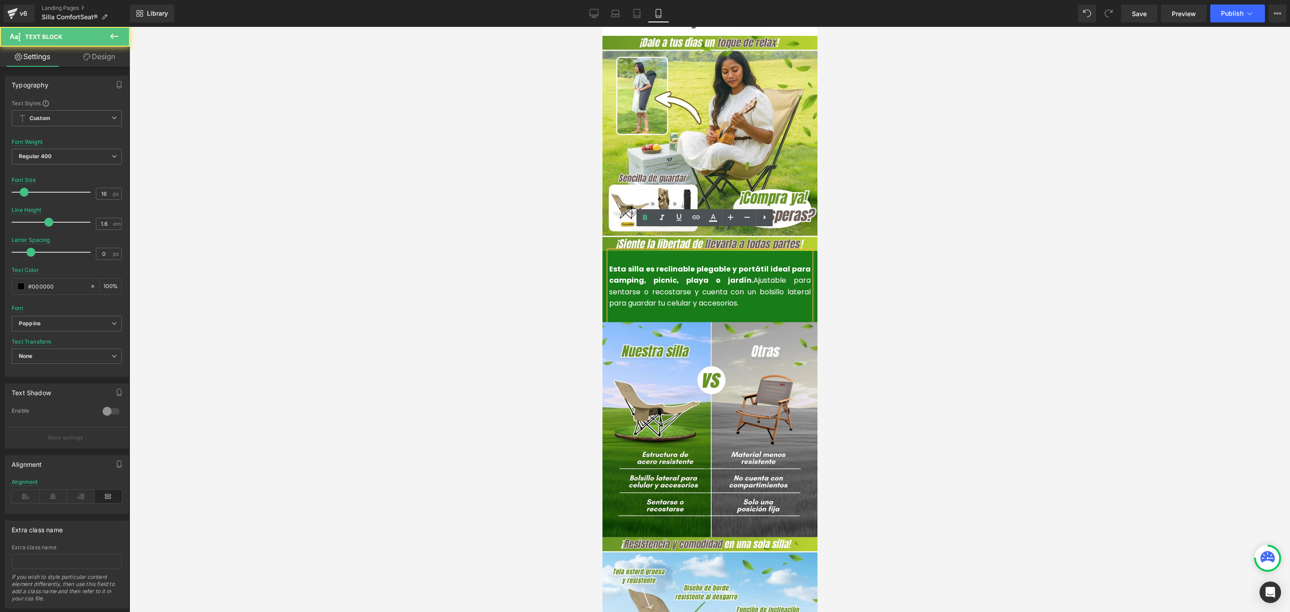
click at [640, 264] on strong "Esta silla es reclinable plegable y portátil ideal para camping, picnic, playa …" at bounding box center [710, 275] width 202 height 22
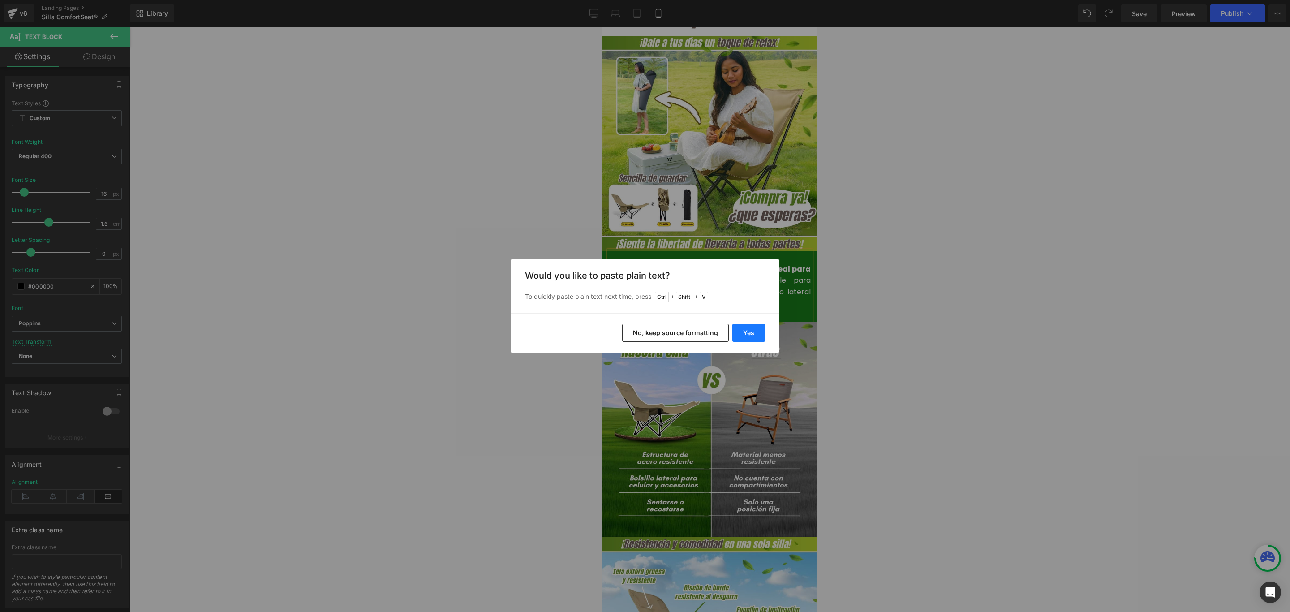
click at [751, 332] on button "Yes" at bounding box center [748, 333] width 33 height 18
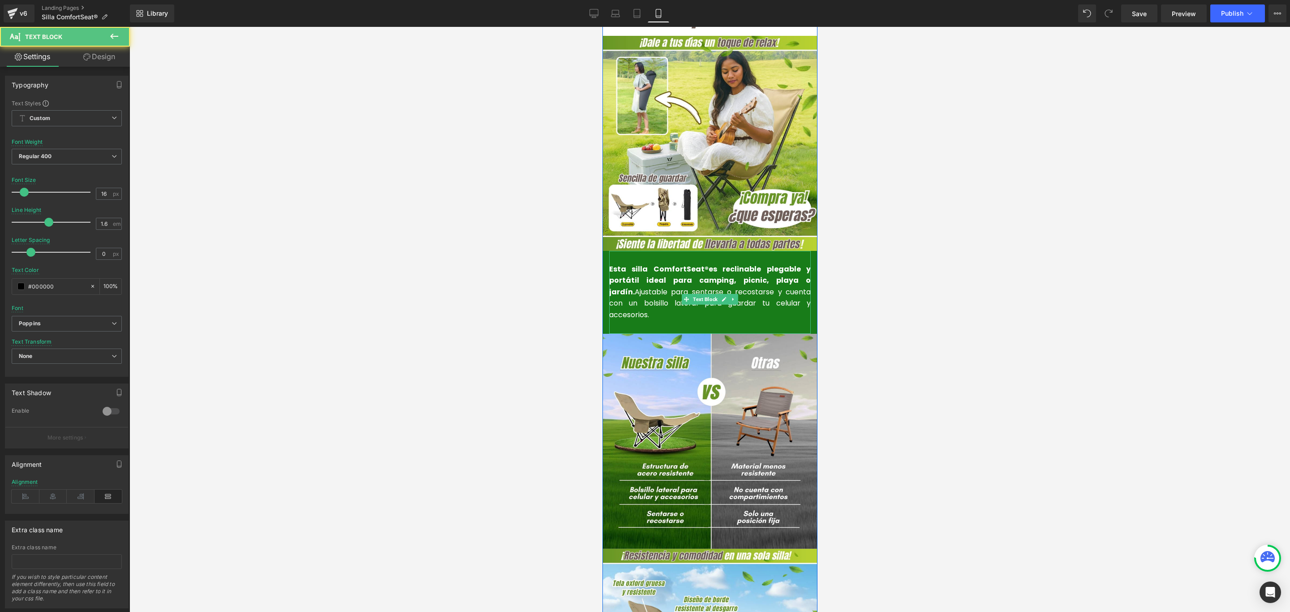
click at [609, 264] on strong "Esta silla ComfortSeat®es reclinable plegable y portátil ideal para camping, pi…" at bounding box center [710, 280] width 202 height 33
click at [687, 264] on strong "La Silla ComfortSeat®es reclinable plegable y portátil ideal para camping, picn…" at bounding box center [710, 280] width 202 height 33
click at [683, 264] on strong "La Silla ComfortSeat®es reclinable plegable y portátil ideal para camping, picn…" at bounding box center [710, 280] width 202 height 33
click at [730, 264] on strong "La Silla ComfortSeat® es reclinable plegable y portátil ideal para camping, pic…" at bounding box center [710, 280] width 202 height 33
click at [804, 264] on strong "La Silla ComfortSeat® es reclinable, plegable y portátil ideal para camping, pi…" at bounding box center [710, 280] width 202 height 33
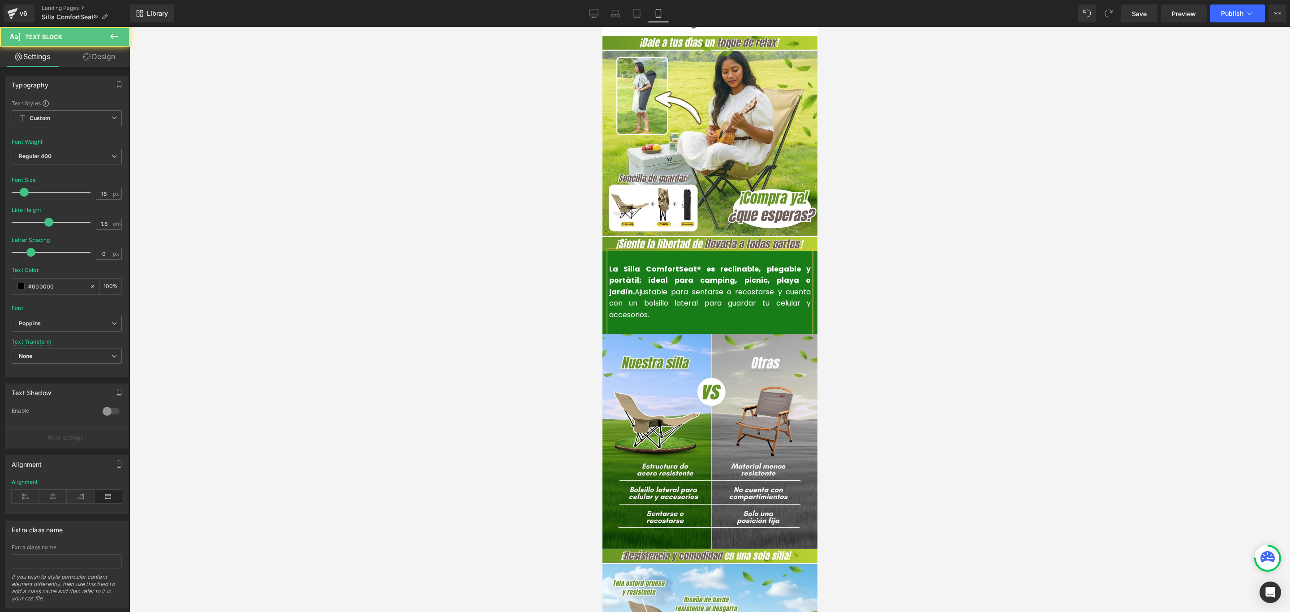
click at [767, 285] on p "La Silla ComfortSeat® es reclinable, plegable y portátil; ideal para camping, p…" at bounding box center [710, 291] width 202 height 57
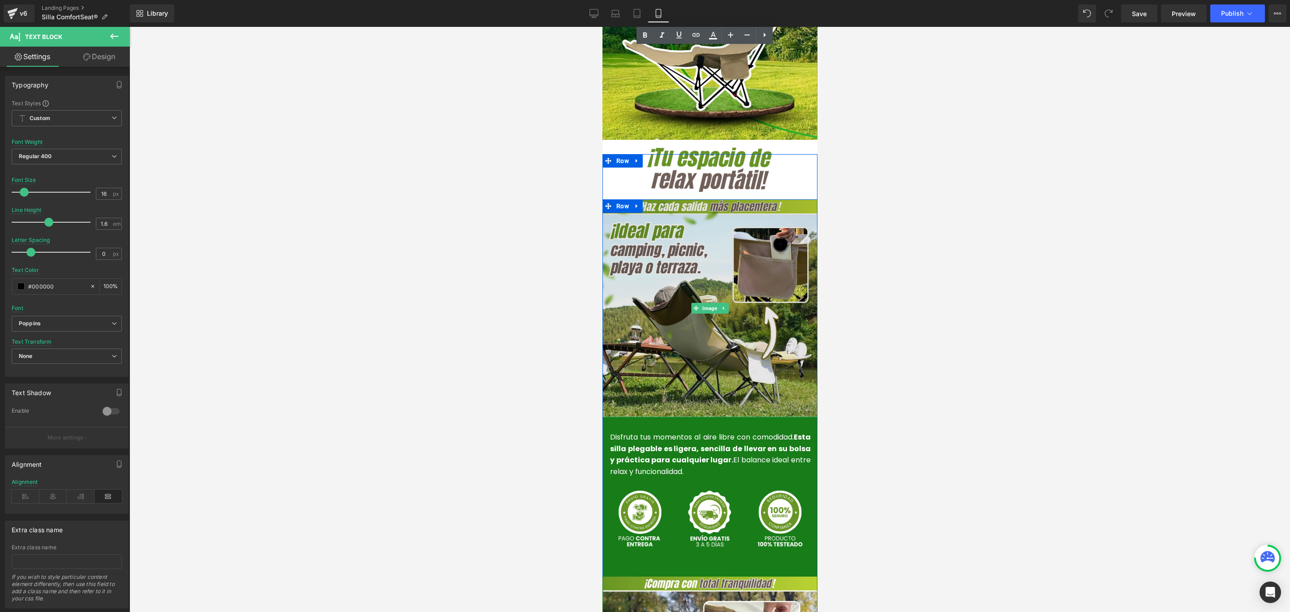
scroll to position [1885, 0]
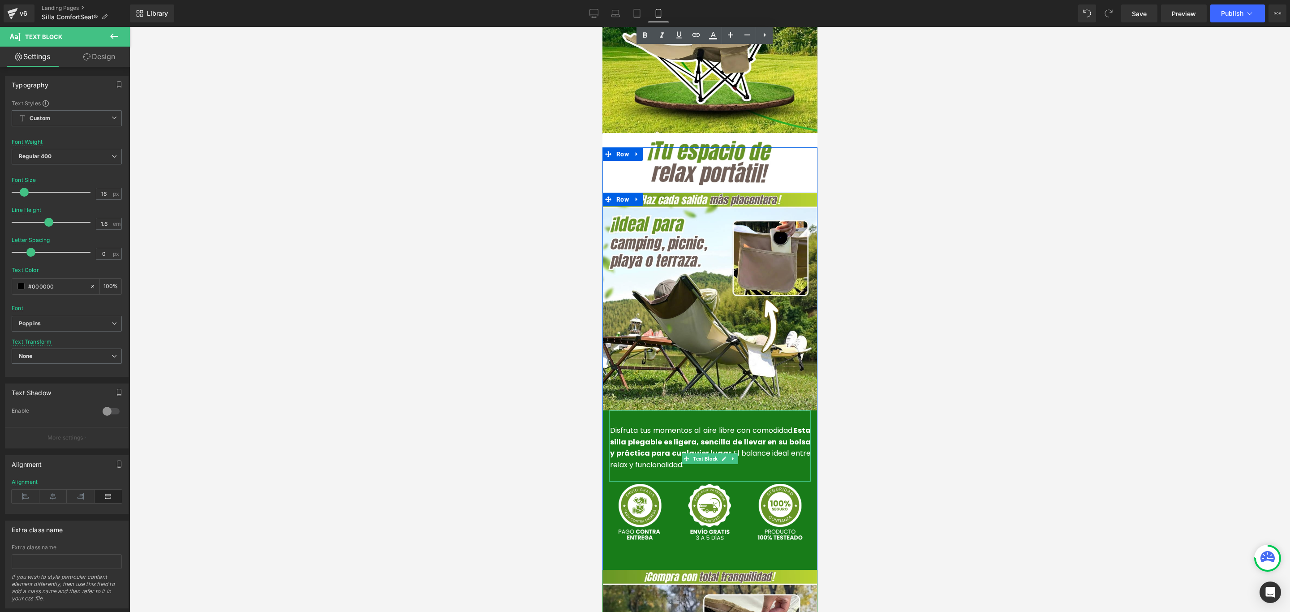
click at [765, 429] on p "Disfruta tus momentos al aire libre con comodidad. Esta silla plegable es liger…" at bounding box center [709, 447] width 201 height 46
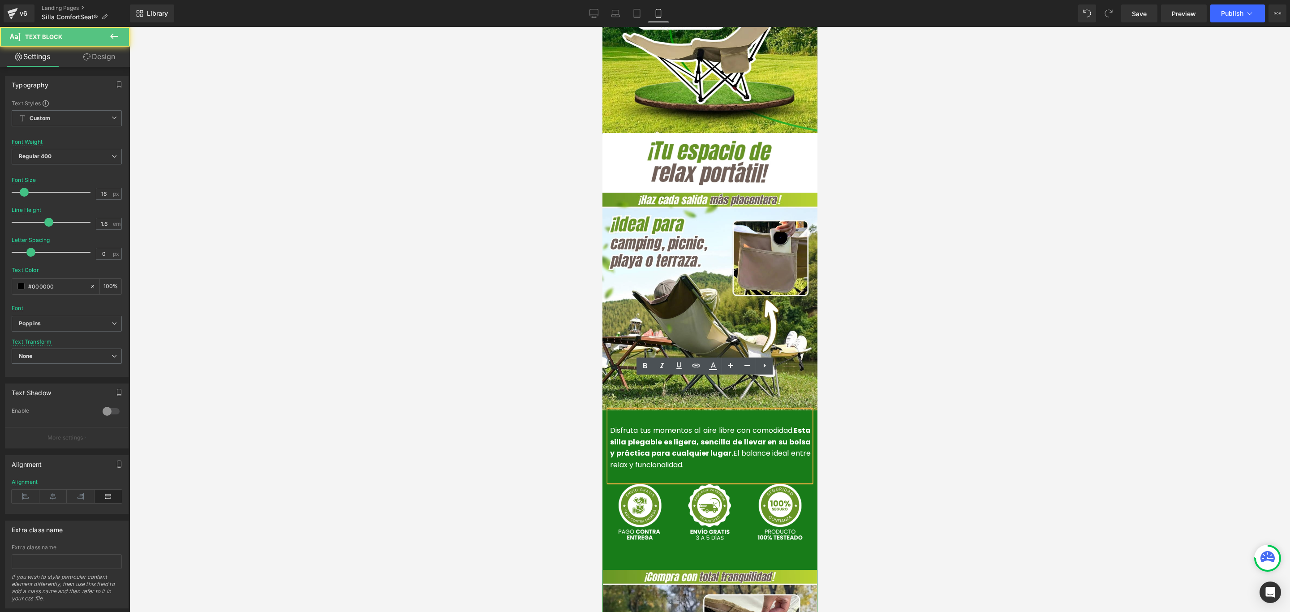
click at [717, 438] on p "Disfruta tus momentos al aire libre con comodidad. Esta silla plegable es liger…" at bounding box center [709, 447] width 201 height 46
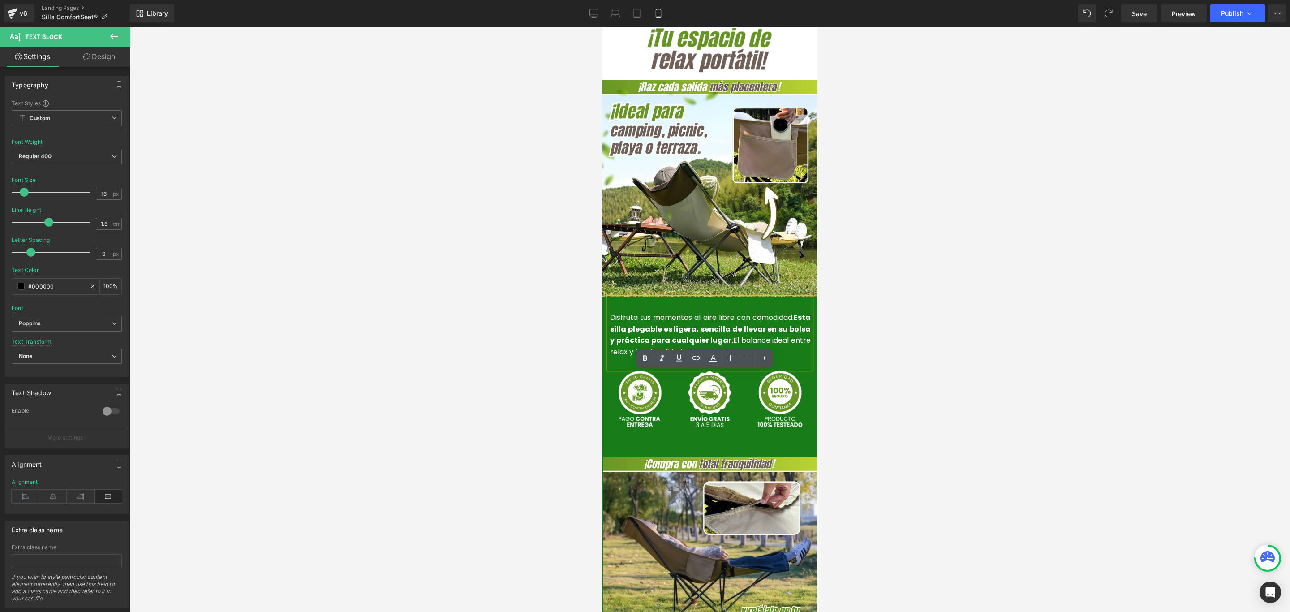
scroll to position [2019, 0]
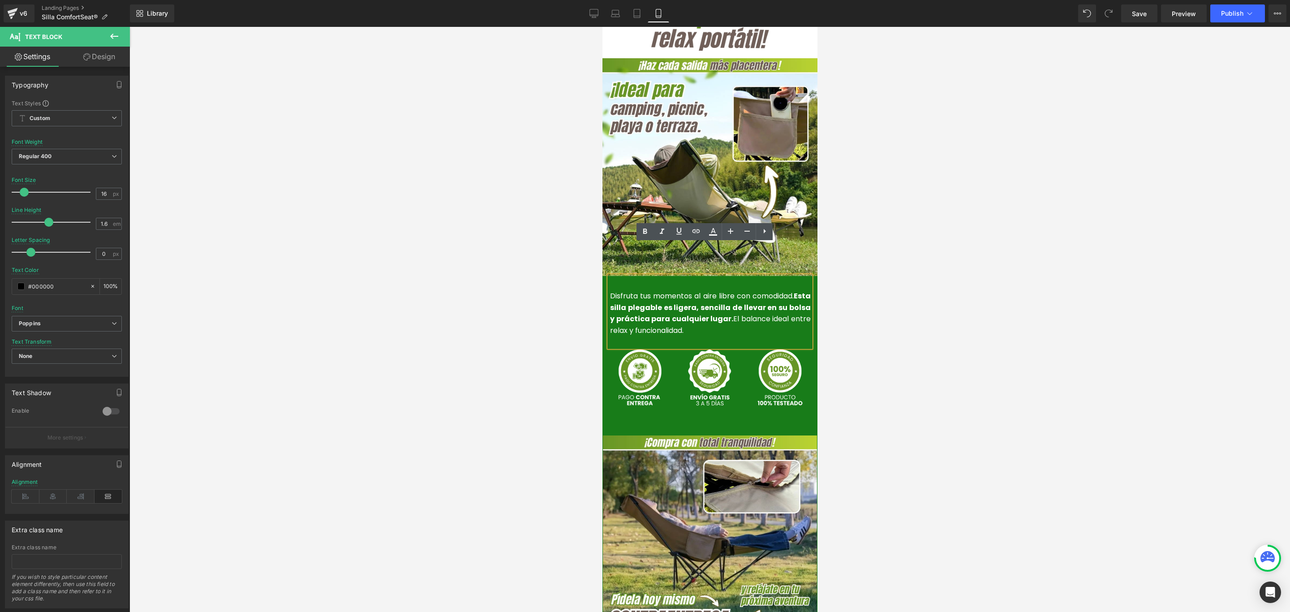
drag, startPoint x: 709, startPoint y: 301, endPoint x: 600, endPoint y: 253, distance: 119.3
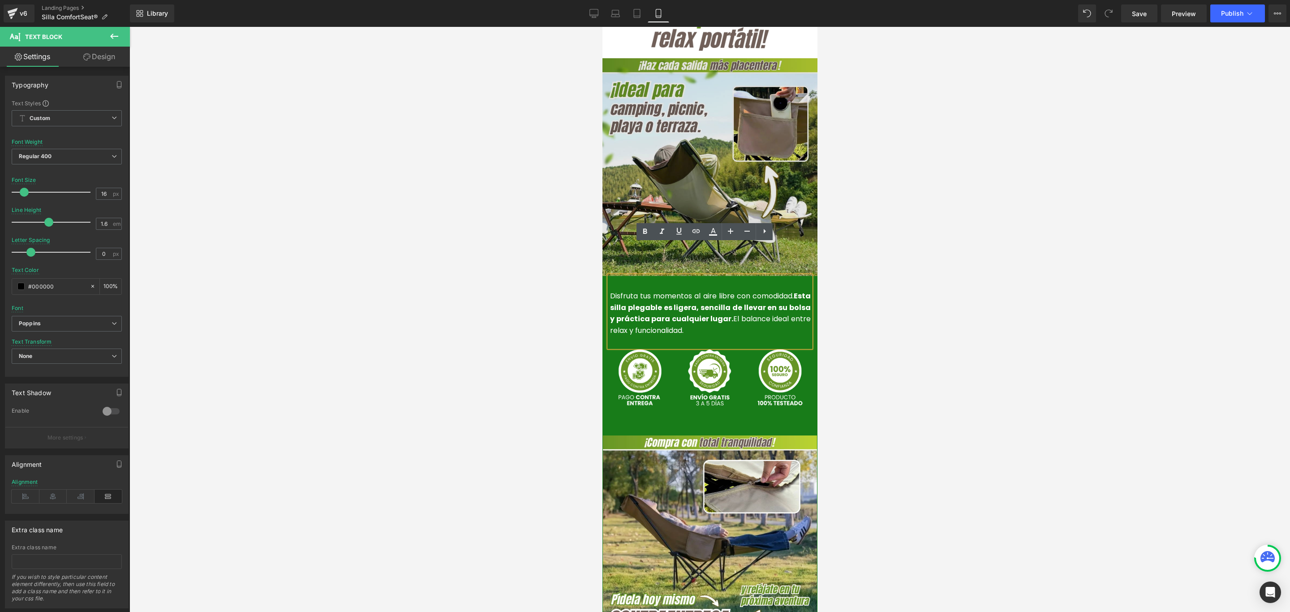
copy font "Disfruta tus momentos al aire libre con comodidad. Esta silla plegable es liger…"
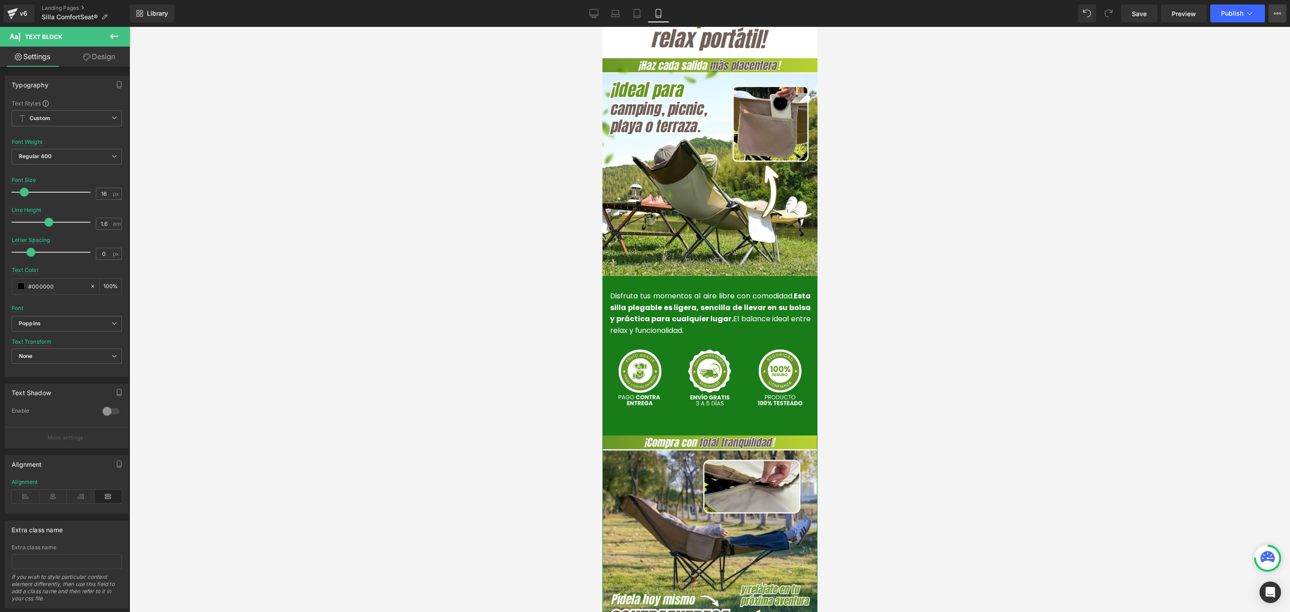
click at [1276, 17] on button "View Live Page View with current Template Save Template to Library Schedule Pub…" at bounding box center [1277, 13] width 18 height 18
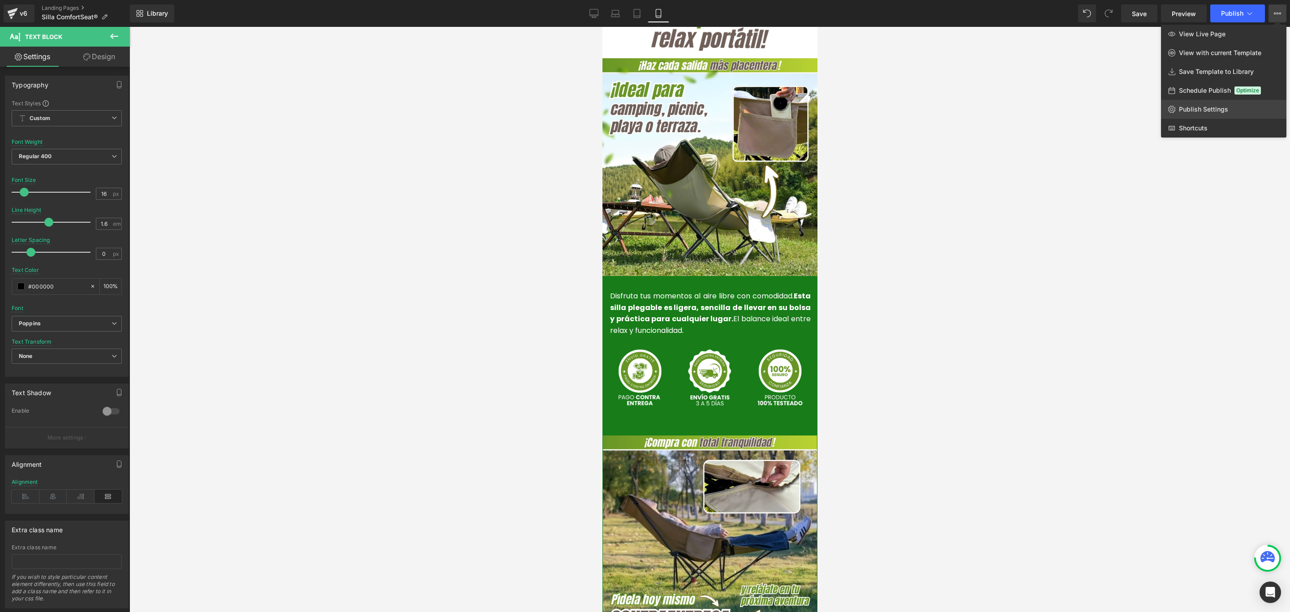
click at [1219, 105] on span "Publish Settings" at bounding box center [1203, 109] width 49 height 8
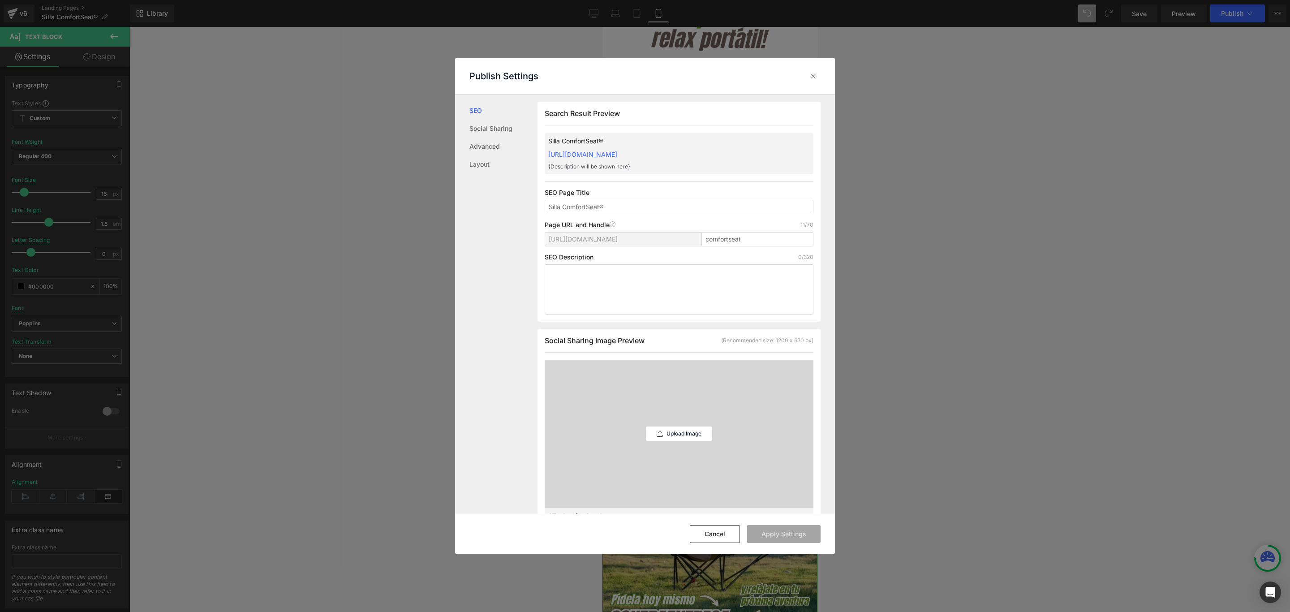
scroll to position [0, 0]
click at [617, 154] on link "https://commpralo-ya.myshopify.com/pages/comfortseat" at bounding box center [582, 154] width 69 height 8
drag, startPoint x: 817, startPoint y: 75, endPoint x: 214, endPoint y: 29, distance: 604.1
click at [817, 75] on icon at bounding box center [813, 76] width 9 height 9
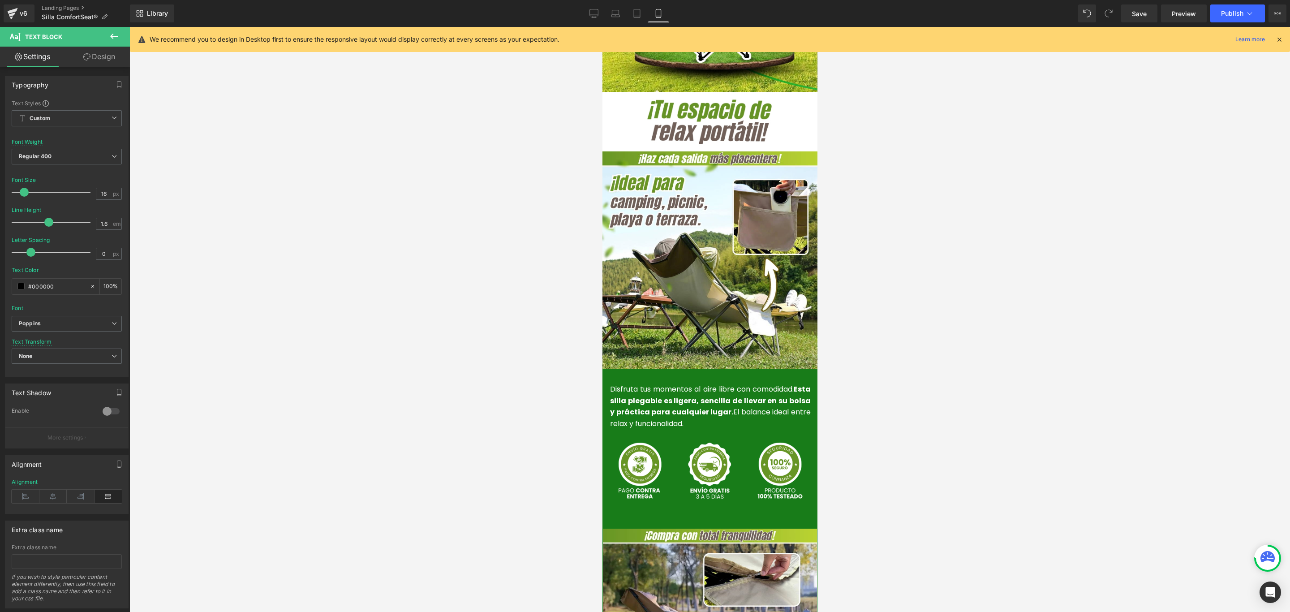
scroll to position [1885, 0]
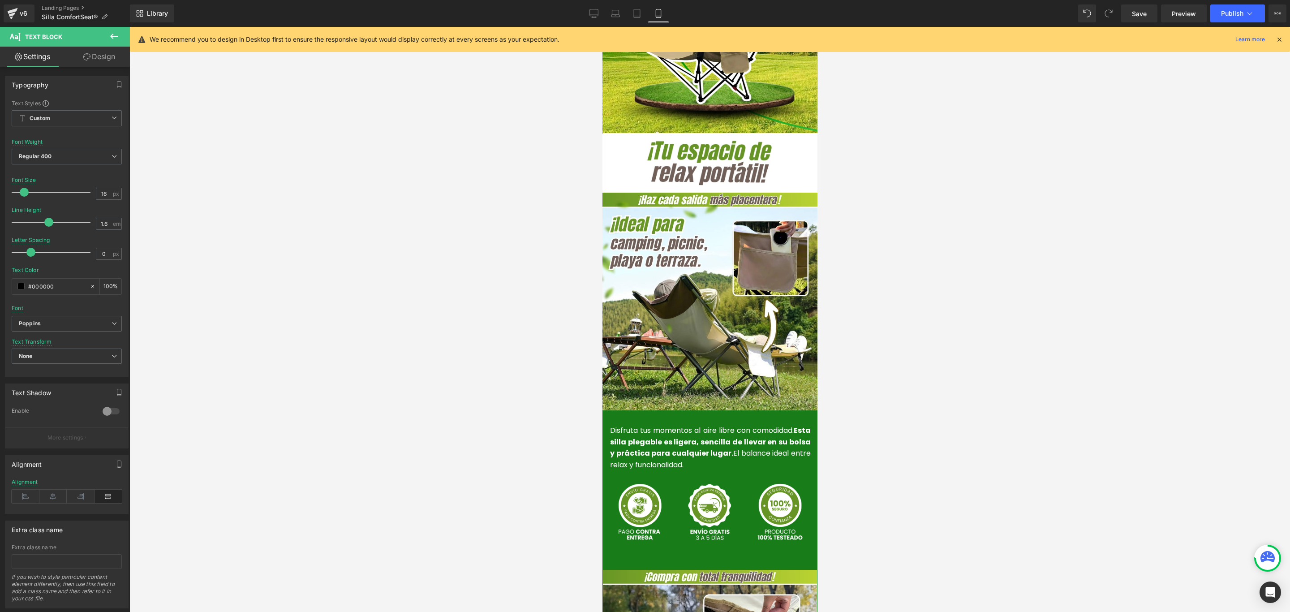
click at [918, 292] on div at bounding box center [709, 319] width 1160 height 585
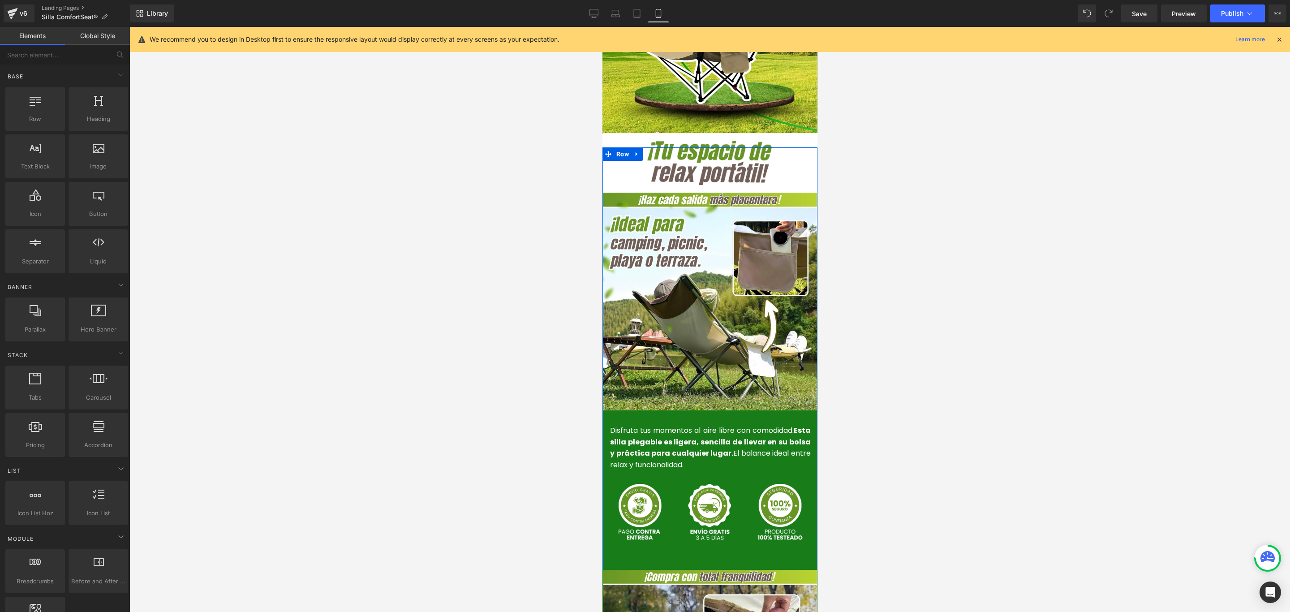
click at [707, 432] on p "Disfruta tus momentos al aire libre con comodidad. Esta silla plegable es liger…" at bounding box center [709, 447] width 201 height 46
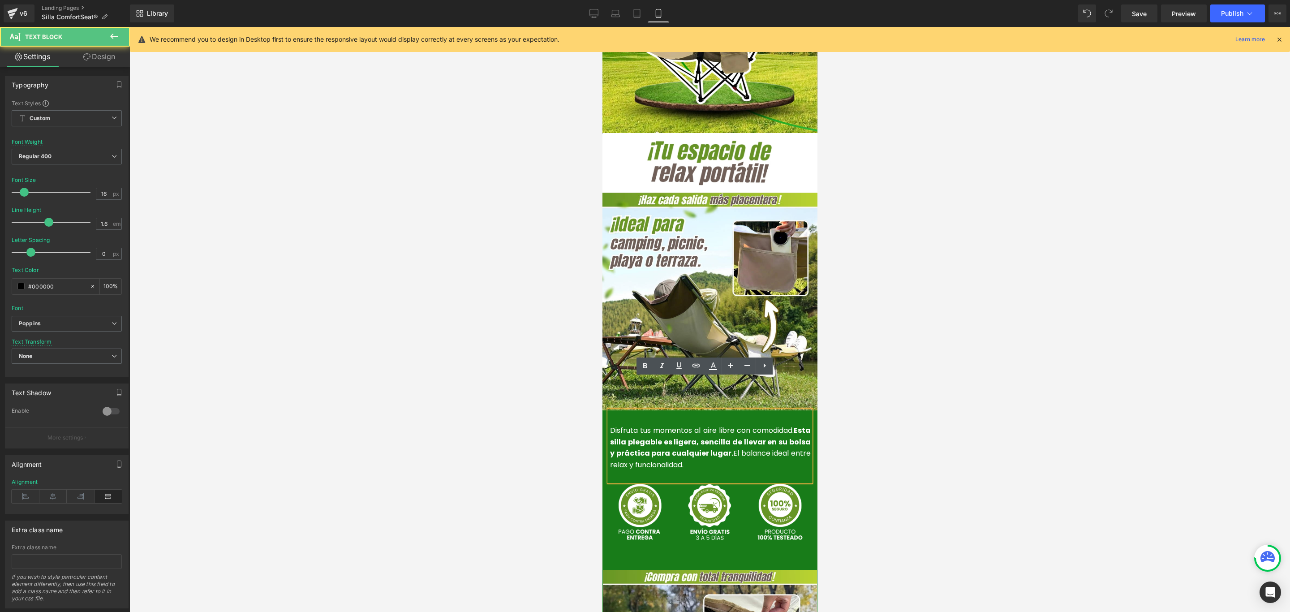
drag, startPoint x: 716, startPoint y: 433, endPoint x: 595, endPoint y: 394, distance: 127.0
copy font "Disfruta tus momentos al aire libre con comodidad. Esta silla plegable es liger…"
click at [679, 425] on strong "Esta silla plegable es ligera, sencilla de llevar en su bolsa y práctica para c…" at bounding box center [709, 441] width 201 height 33
click at [729, 436] on p "Disfruta tus momentos al aire libre con comodidad. Esta silla plegable es liger…" at bounding box center [709, 447] width 201 height 46
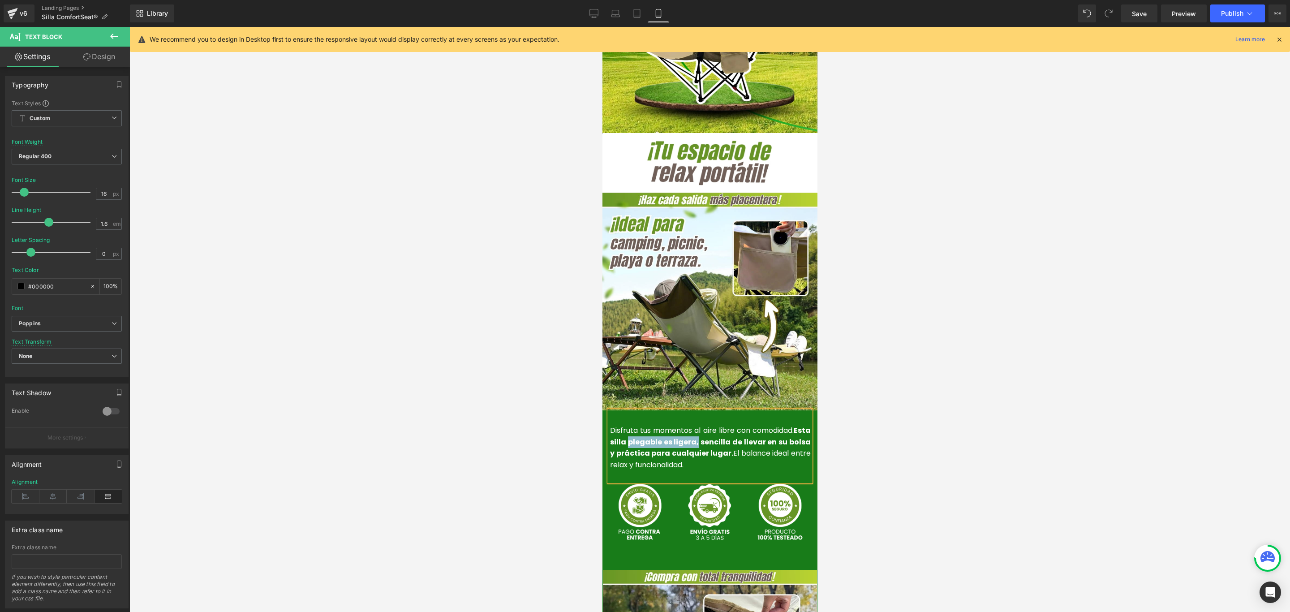
drag, startPoint x: 640, startPoint y: 407, endPoint x: 712, endPoint y: 406, distance: 71.2
click at [712, 425] on strong "Esta silla plegable es ligera, sencilla de llevar en su bolsa y práctica para c…" at bounding box center [709, 441] width 201 height 33
drag, startPoint x: 665, startPoint y: 435, endPoint x: 605, endPoint y: 400, distance: 69.0
click at [609, 424] on p "Disfruta tus momentos al aire libre con comodidad. Esta silla es sencilla de ll…" at bounding box center [709, 447] width 201 height 46
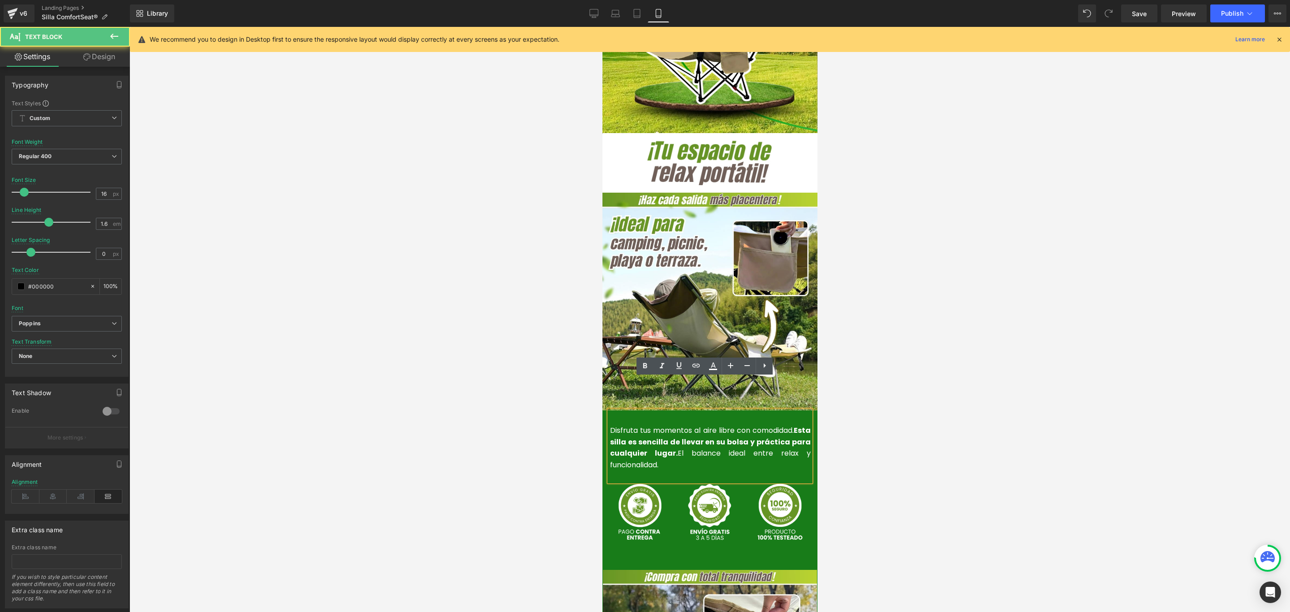
copy font "Disfruta tus momentos al aire libre con comodidad. Esta silla es sencilla de ll…"
click at [663, 429] on p "Disfruta tus momentos al aire libre con comodidad. Esta silla es sencilla de ll…" at bounding box center [709, 447] width 201 height 46
drag, startPoint x: 664, startPoint y: 430, endPoint x: 600, endPoint y: 398, distance: 71.9
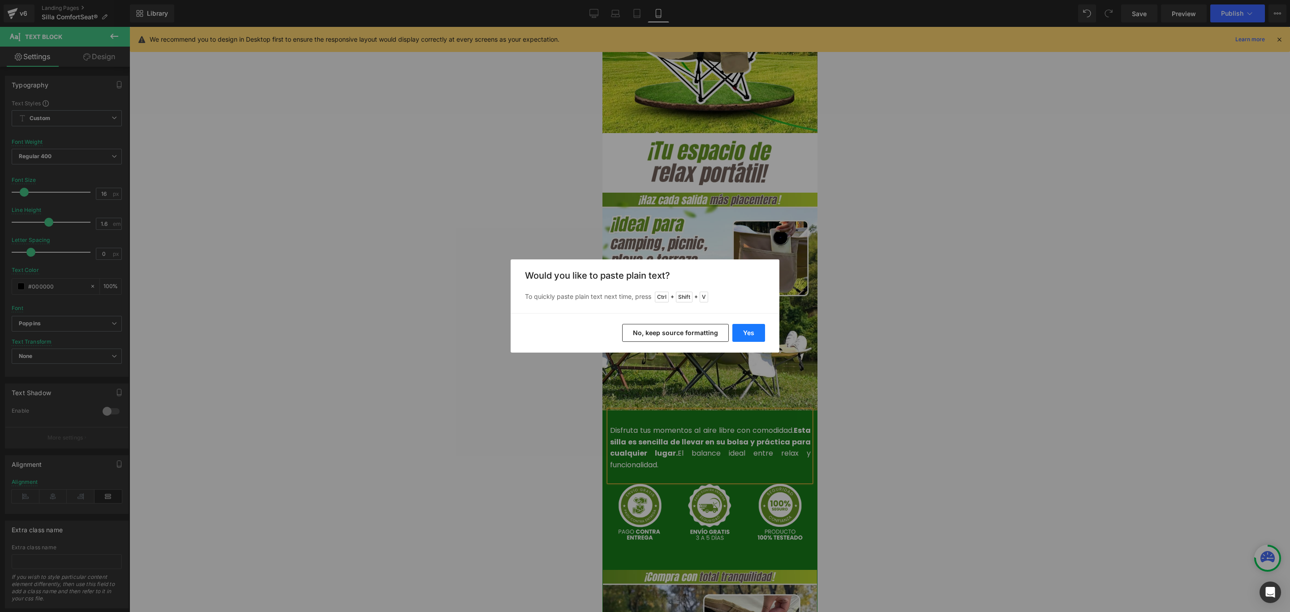
click at [740, 329] on button "Yes" at bounding box center [748, 333] width 33 height 18
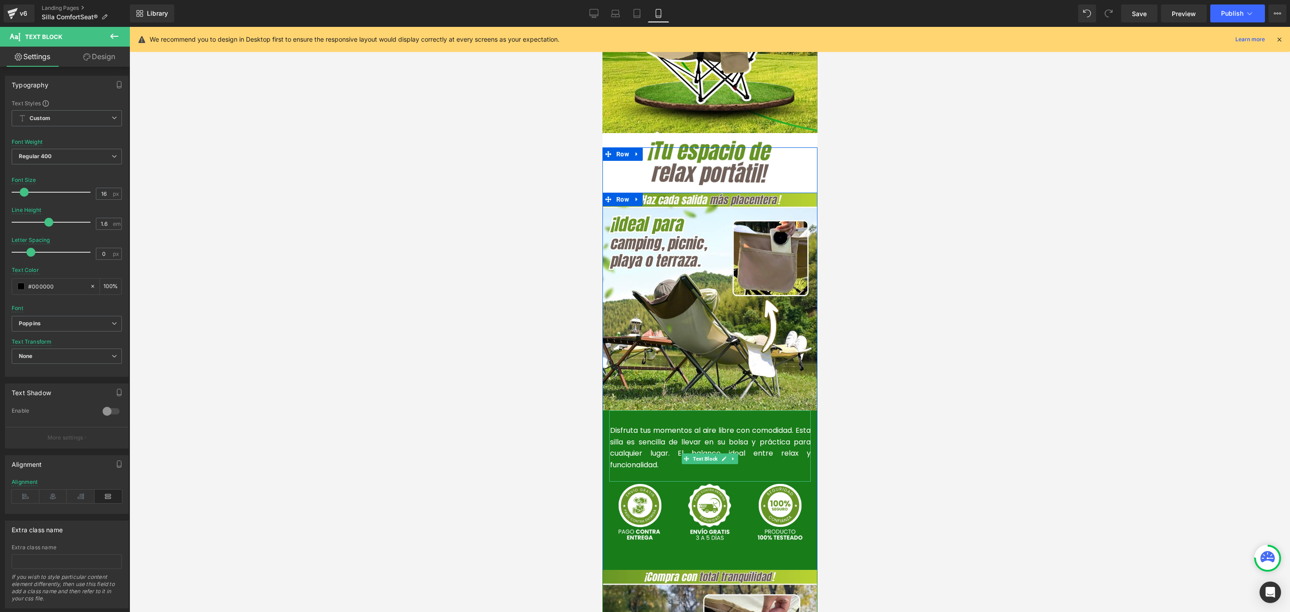
click at [624, 425] on font "Disfruta tus momentos al aire libre con comodidad. Esta silla es sencilla de ll…" at bounding box center [709, 447] width 201 height 45
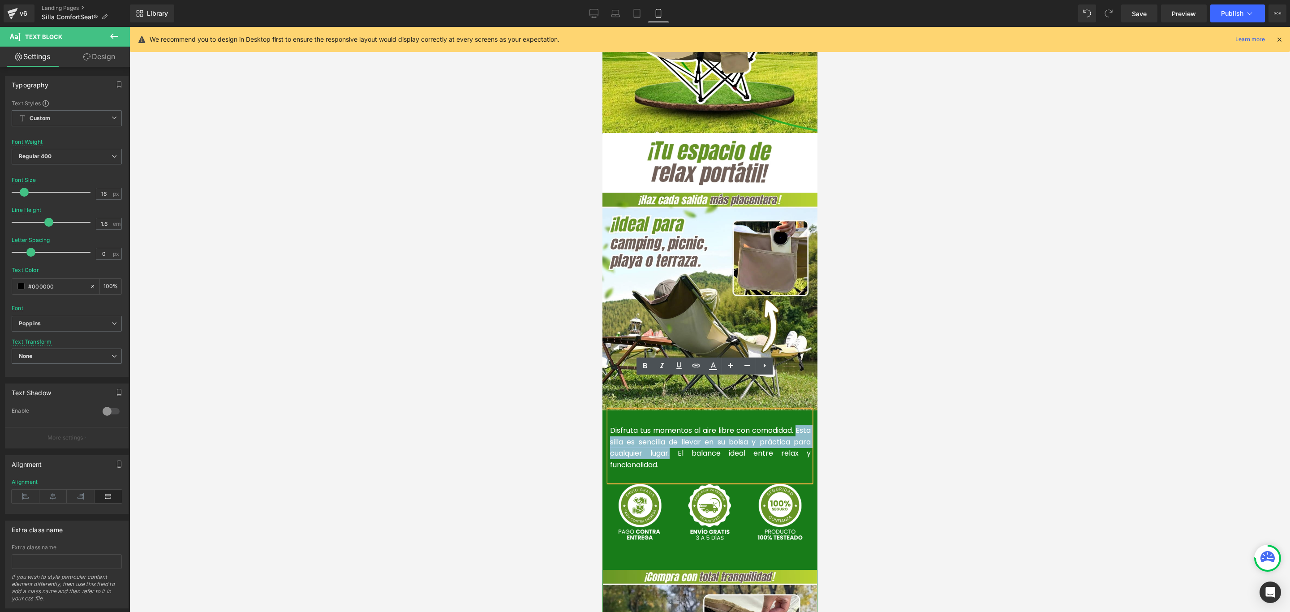
drag, startPoint x: 684, startPoint y: 419, endPoint x: 605, endPoint y: 410, distance: 79.8
click at [609, 425] on font "Disfruta tus momentos al aire libre con comodidad. Esta silla es sencilla de ll…" at bounding box center [709, 447] width 201 height 45
click at [643, 369] on icon at bounding box center [644, 365] width 11 height 11
click at [725, 438] on p "Disfruta tus momentos al aire libre con comodidad. Esta silla es sencilla de ll…" at bounding box center [709, 447] width 201 height 46
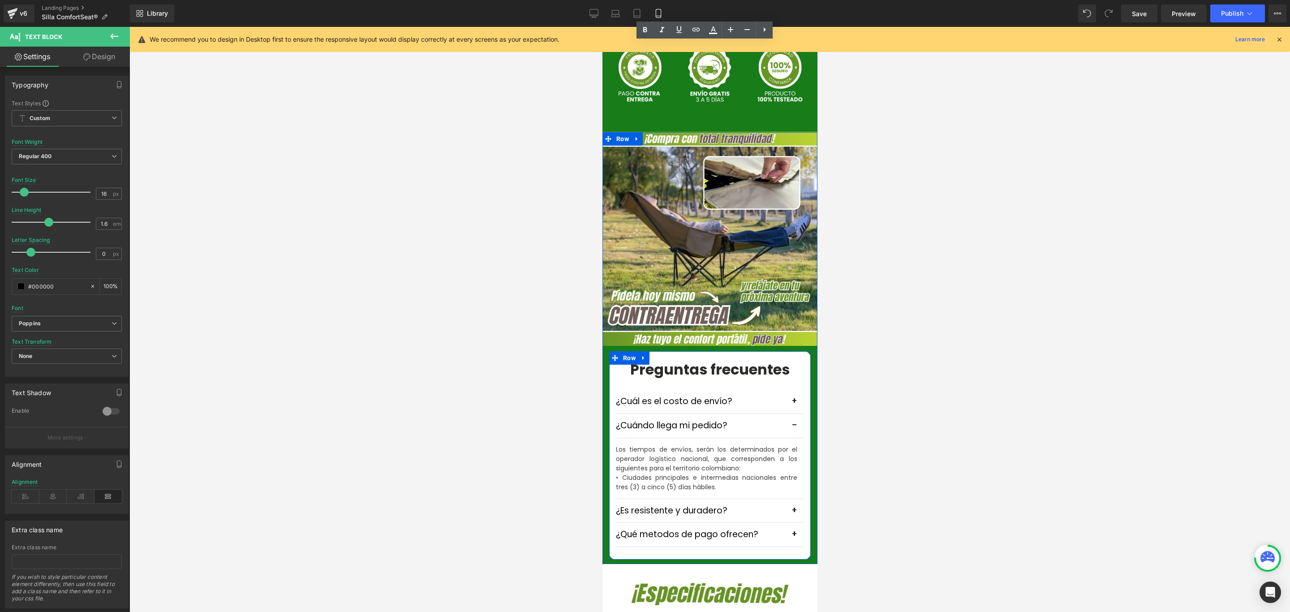
scroll to position [2355, 0]
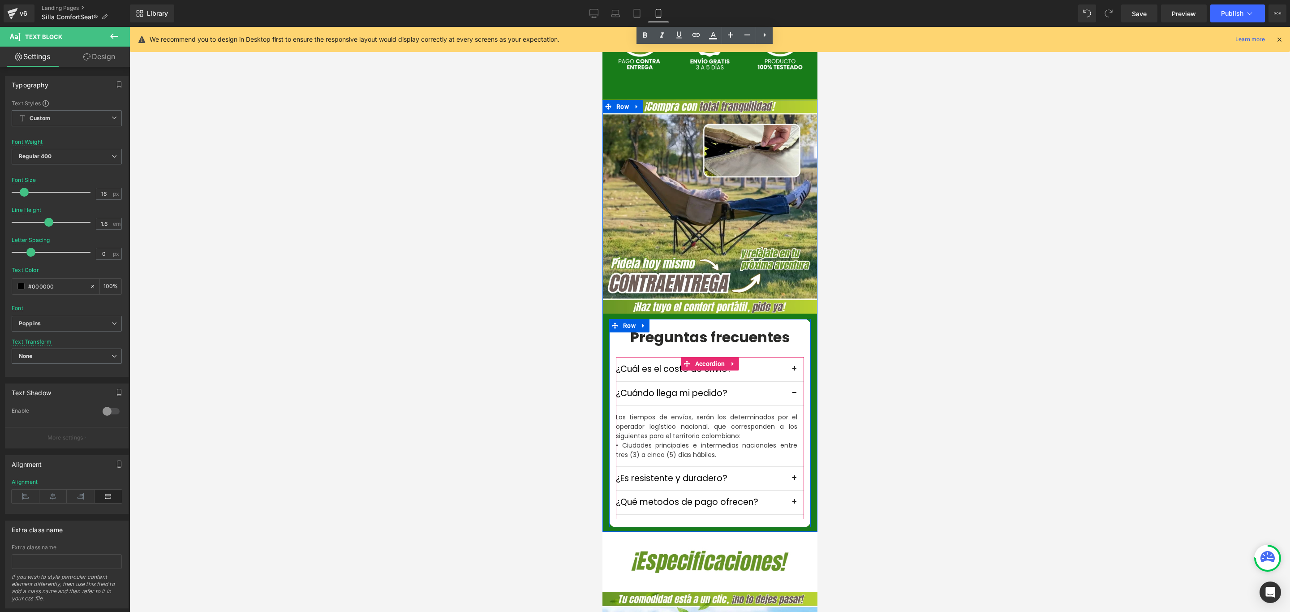
click at [785, 382] on button "button" at bounding box center [794, 394] width 18 height 24
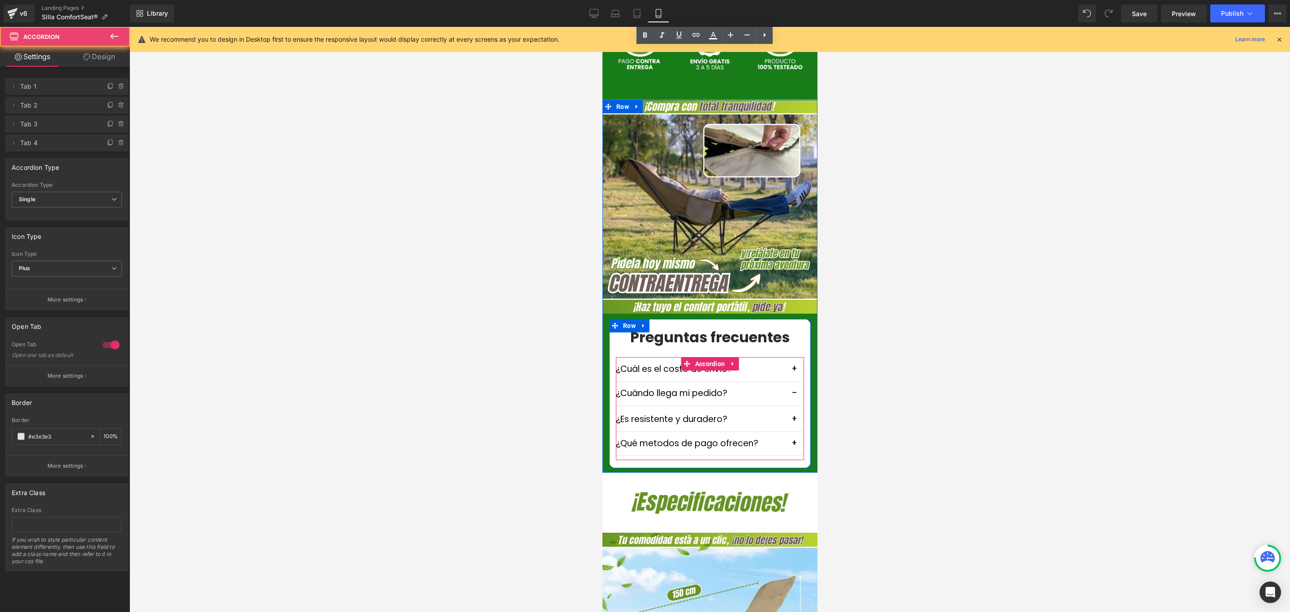
click at [794, 395] on span "button" at bounding box center [794, 395] width 0 height 0
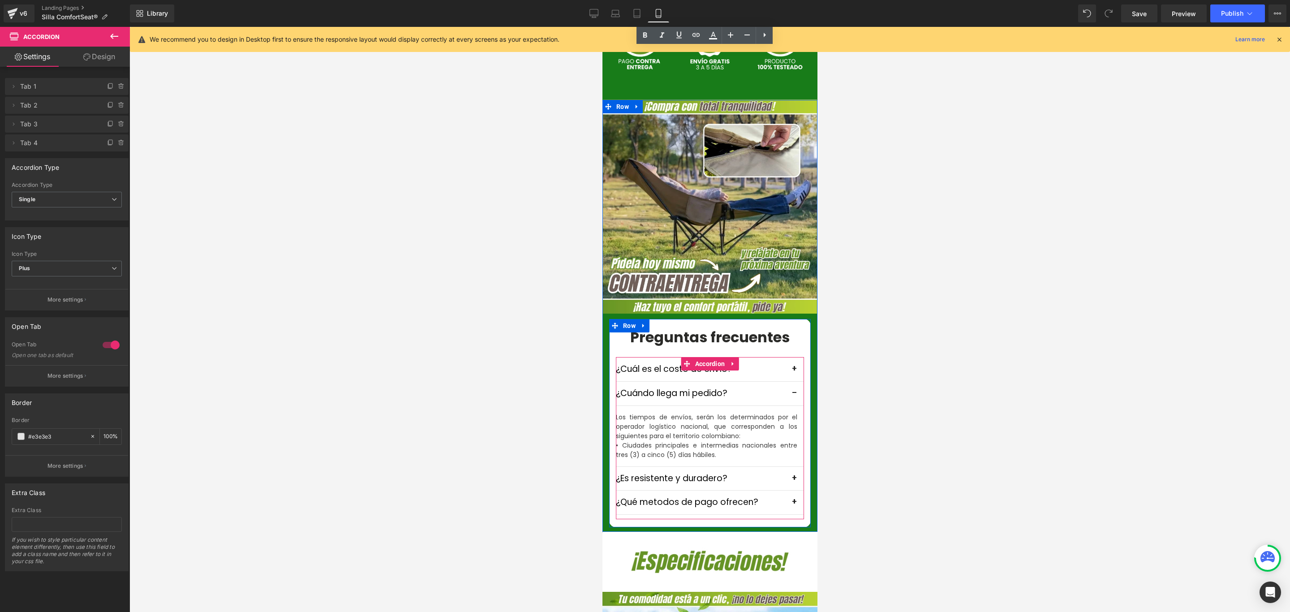
click at [794, 395] on span "button" at bounding box center [794, 395] width 0 height 0
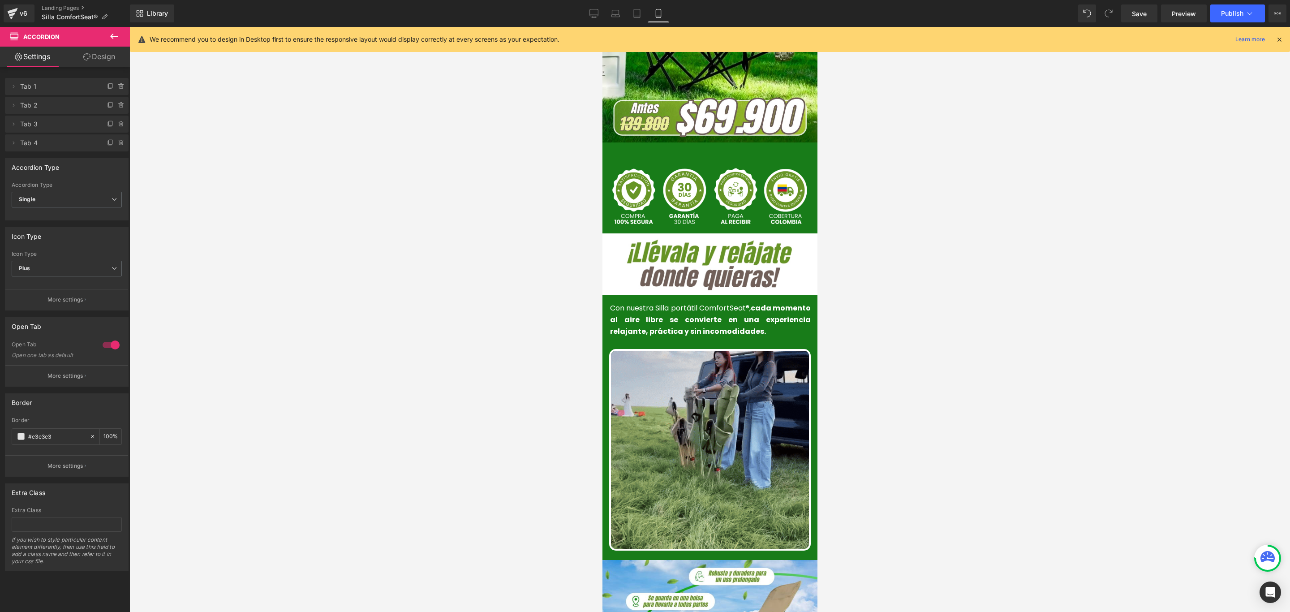
scroll to position [0, 0]
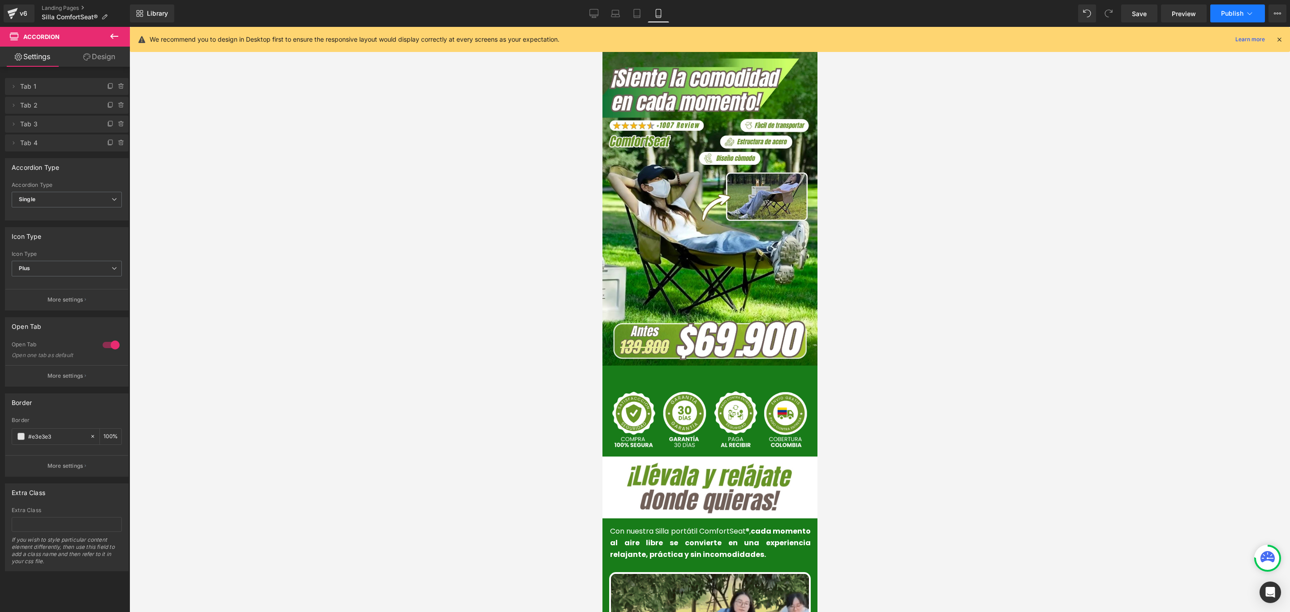
click at [1235, 11] on span "Publish" at bounding box center [1232, 13] width 22 height 7
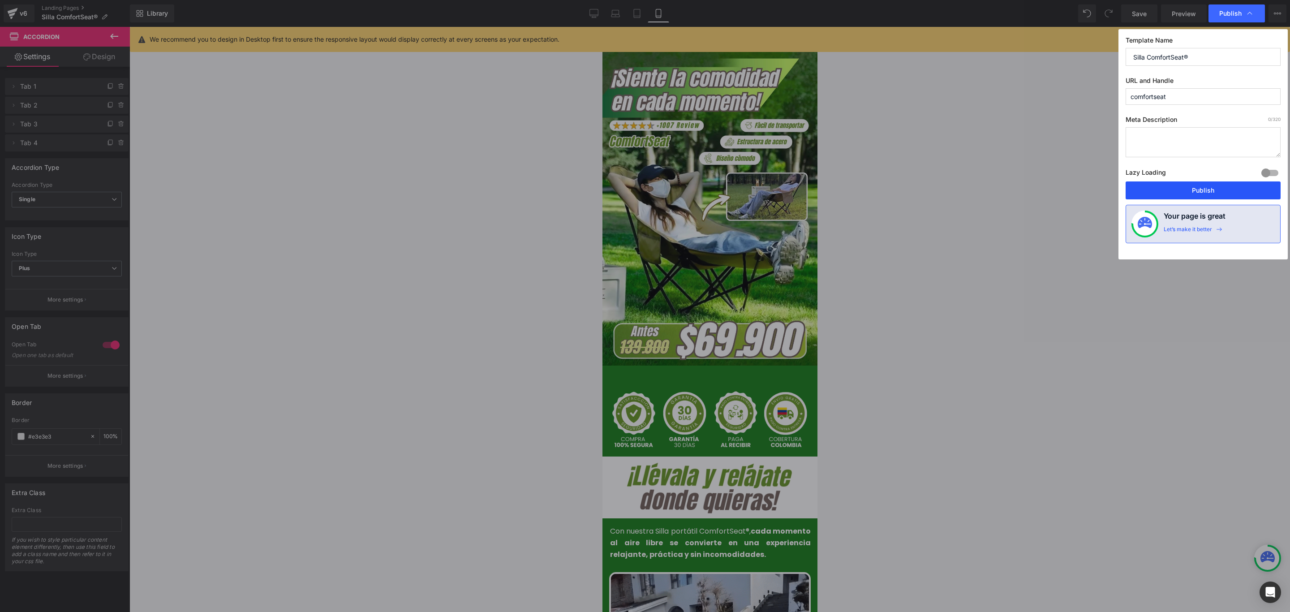
click at [1213, 197] on button "Publish" at bounding box center [1202, 190] width 155 height 18
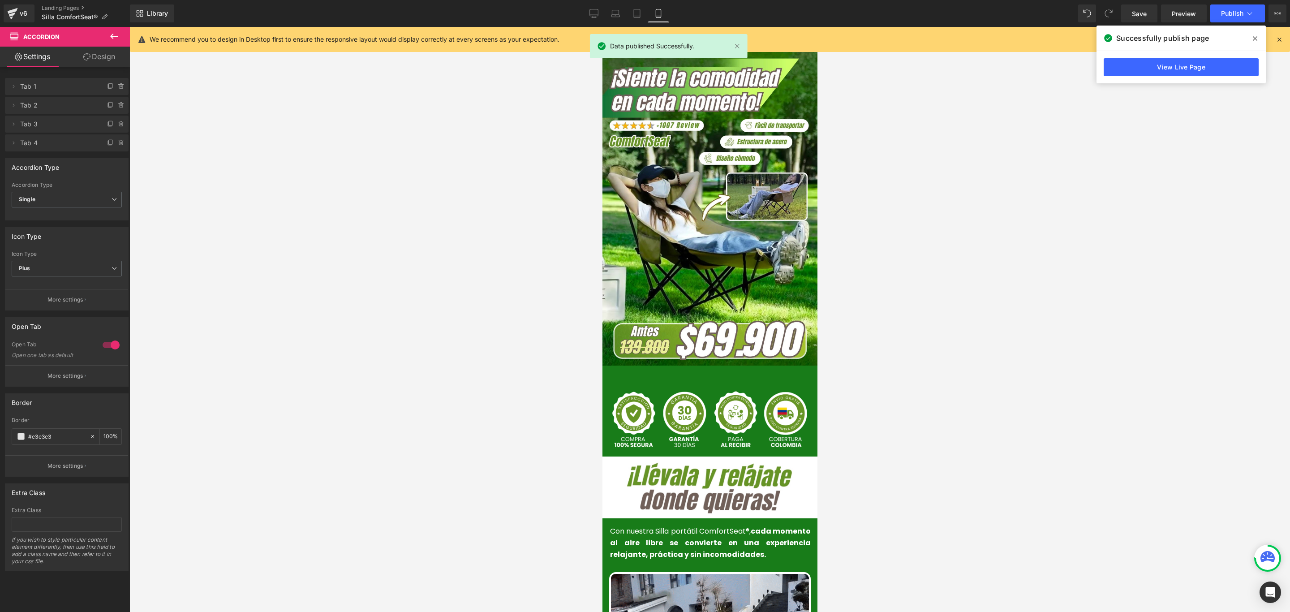
click at [1257, 34] on span at bounding box center [1255, 38] width 14 height 14
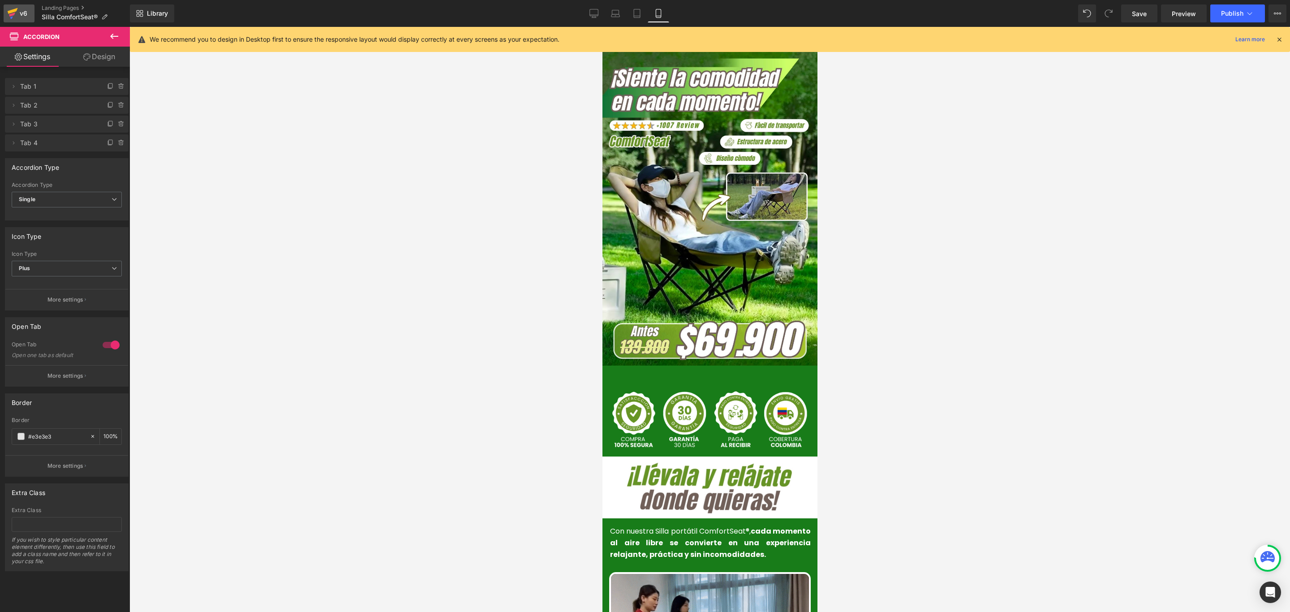
click at [17, 7] on icon at bounding box center [12, 13] width 11 height 22
